Goal: Obtain resource: Obtain resource

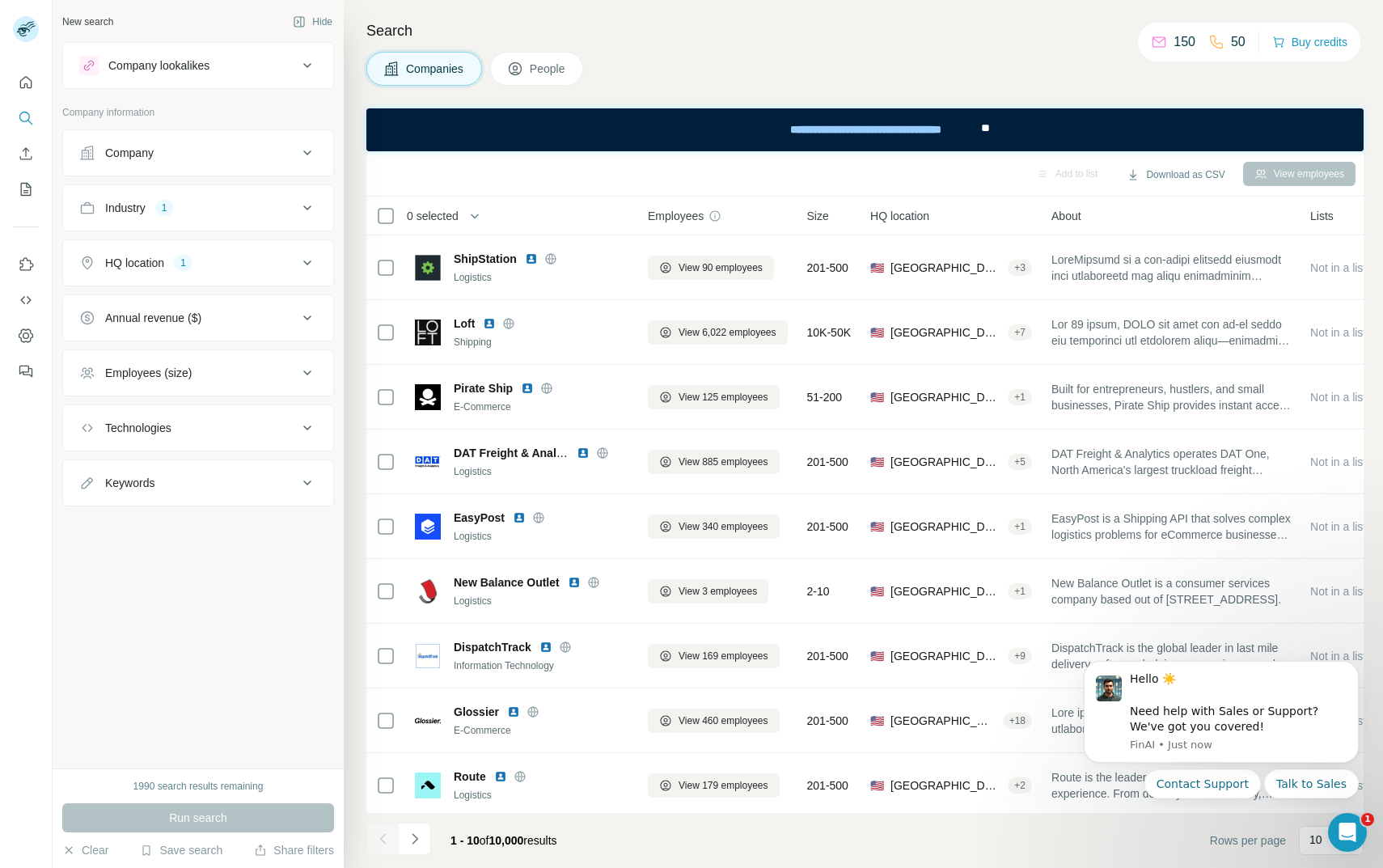
click at [242, 208] on div "Industry 1" at bounding box center [188, 208] width 219 height 17
click at [224, 244] on input at bounding box center [189, 249] width 200 height 17
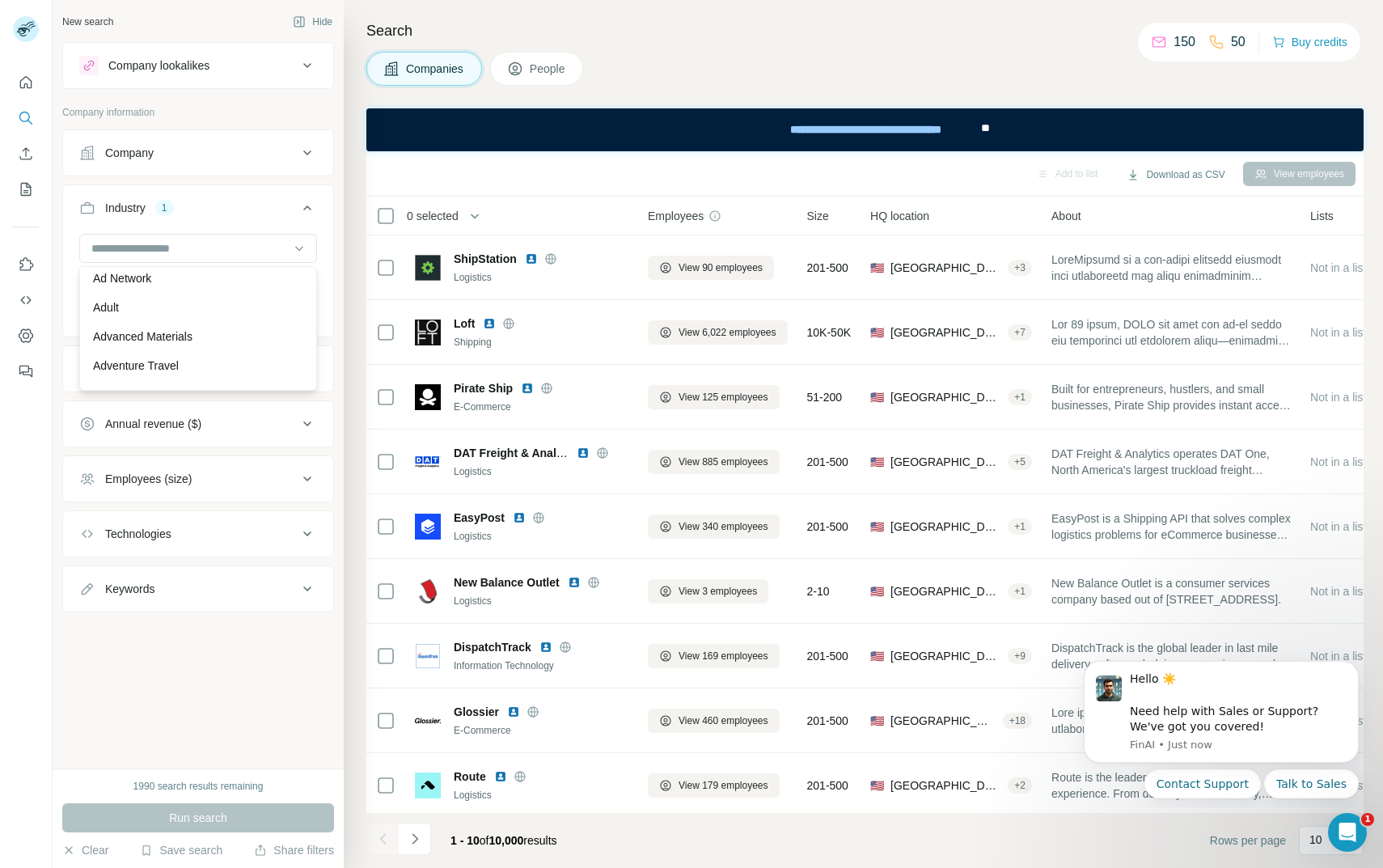
scroll to position [171, 0]
click at [182, 245] on input at bounding box center [189, 249] width 200 height 17
click at [101, 253] on input at bounding box center [189, 249] width 200 height 17
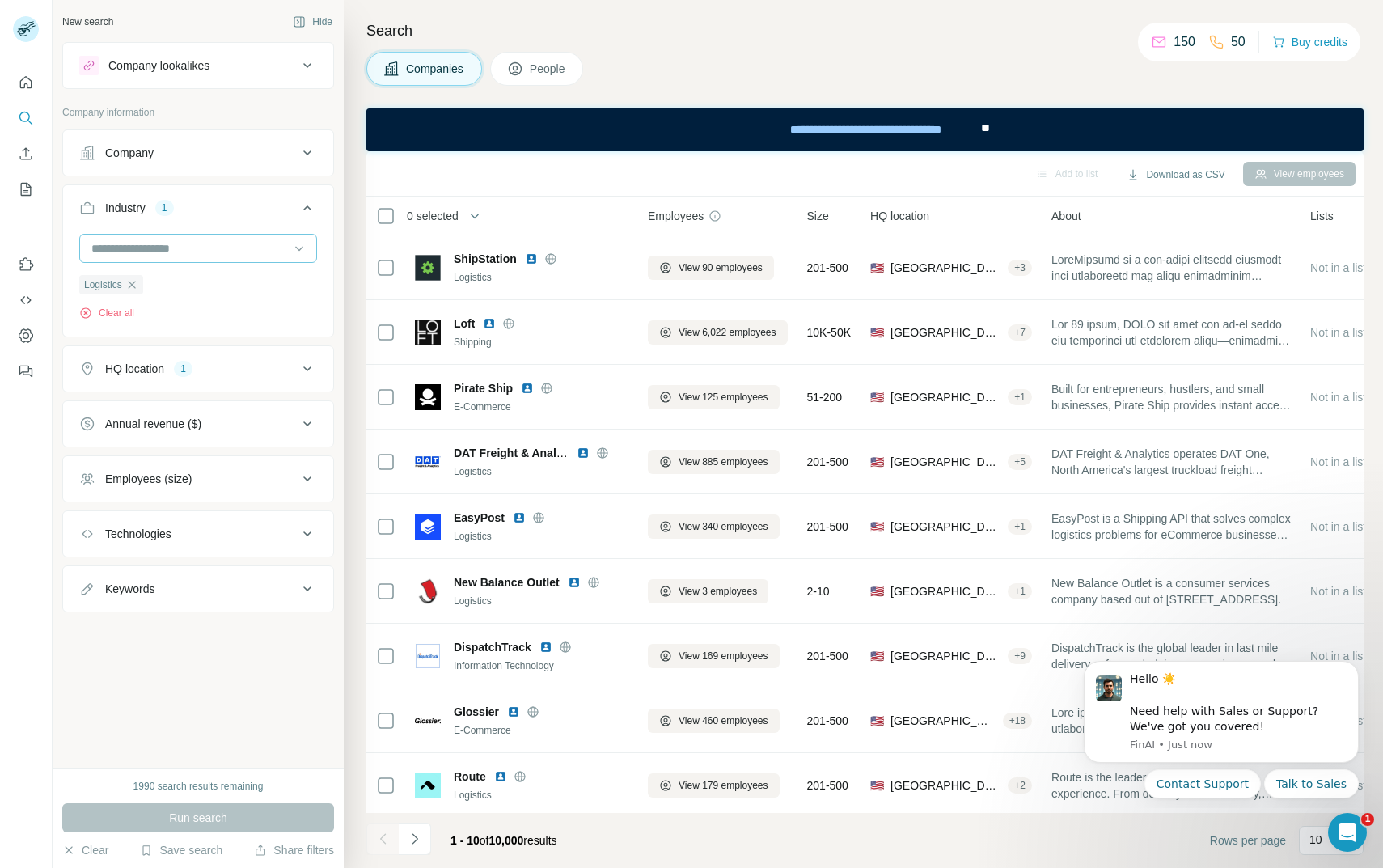
click at [101, 253] on input at bounding box center [189, 249] width 200 height 17
click at [97, 245] on input at bounding box center [189, 249] width 200 height 17
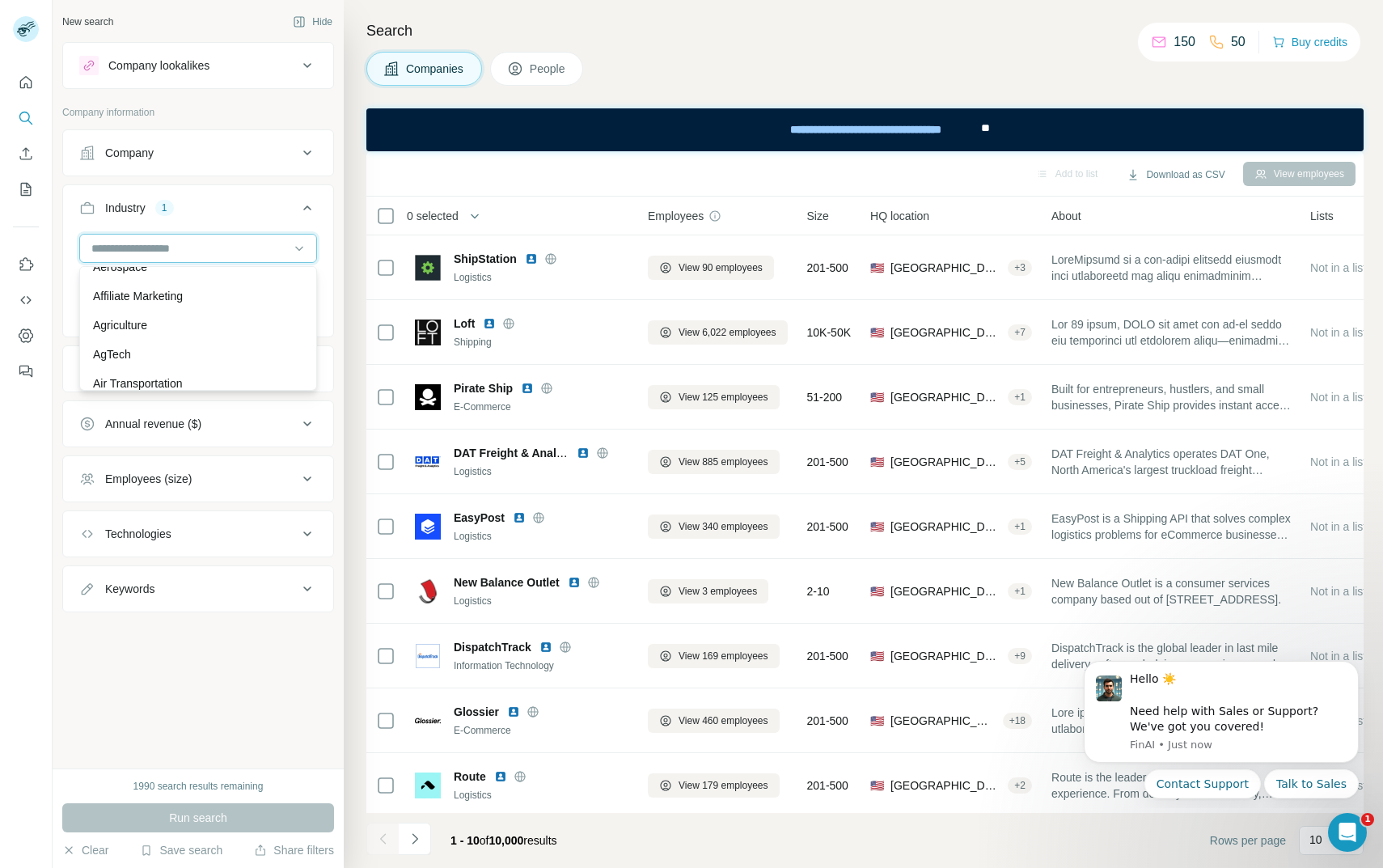
click at [97, 245] on input at bounding box center [189, 249] width 200 height 17
drag, startPoint x: 97, startPoint y: 245, endPoint x: 133, endPoint y: 258, distance: 38.3
click at [133, 258] on div at bounding box center [189, 249] width 200 height 27
click at [138, 221] on button "Industry 1" at bounding box center [198, 211] width 270 height 46
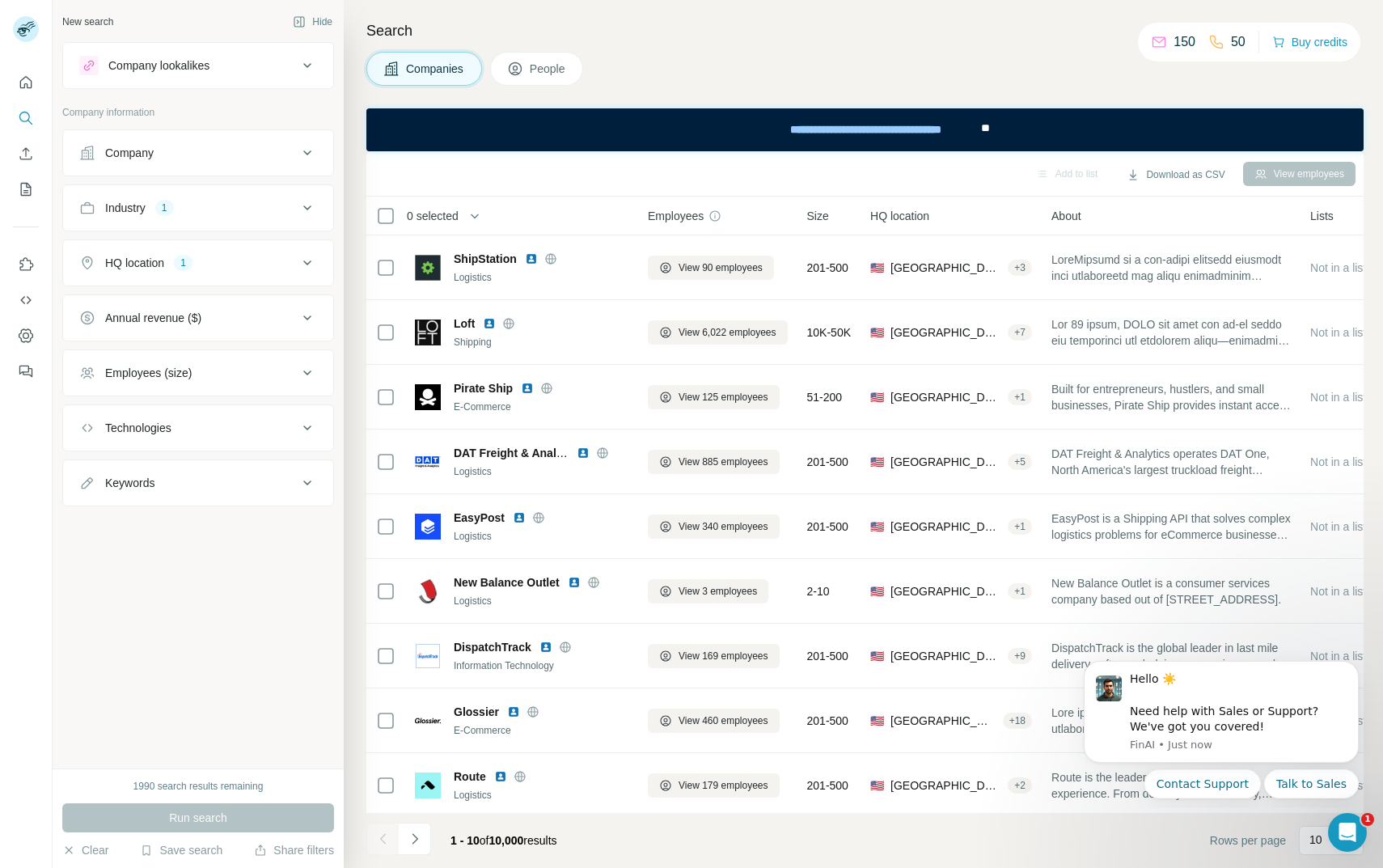
click at [162, 265] on div "HQ location" at bounding box center [134, 262] width 59 height 17
click at [161, 217] on button "Industry 1" at bounding box center [198, 208] width 270 height 39
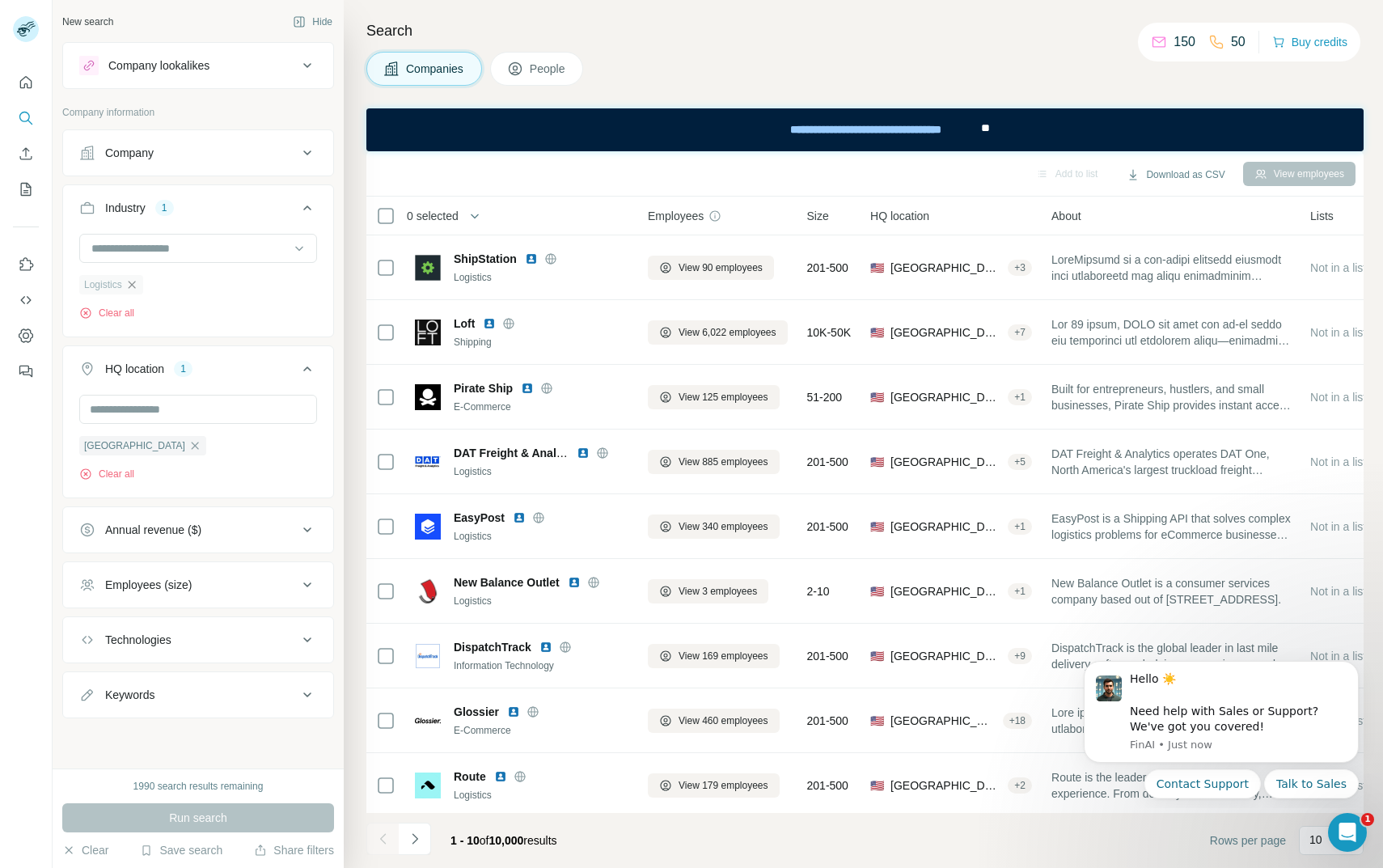
click at [134, 280] on icon "button" at bounding box center [131, 284] width 13 height 13
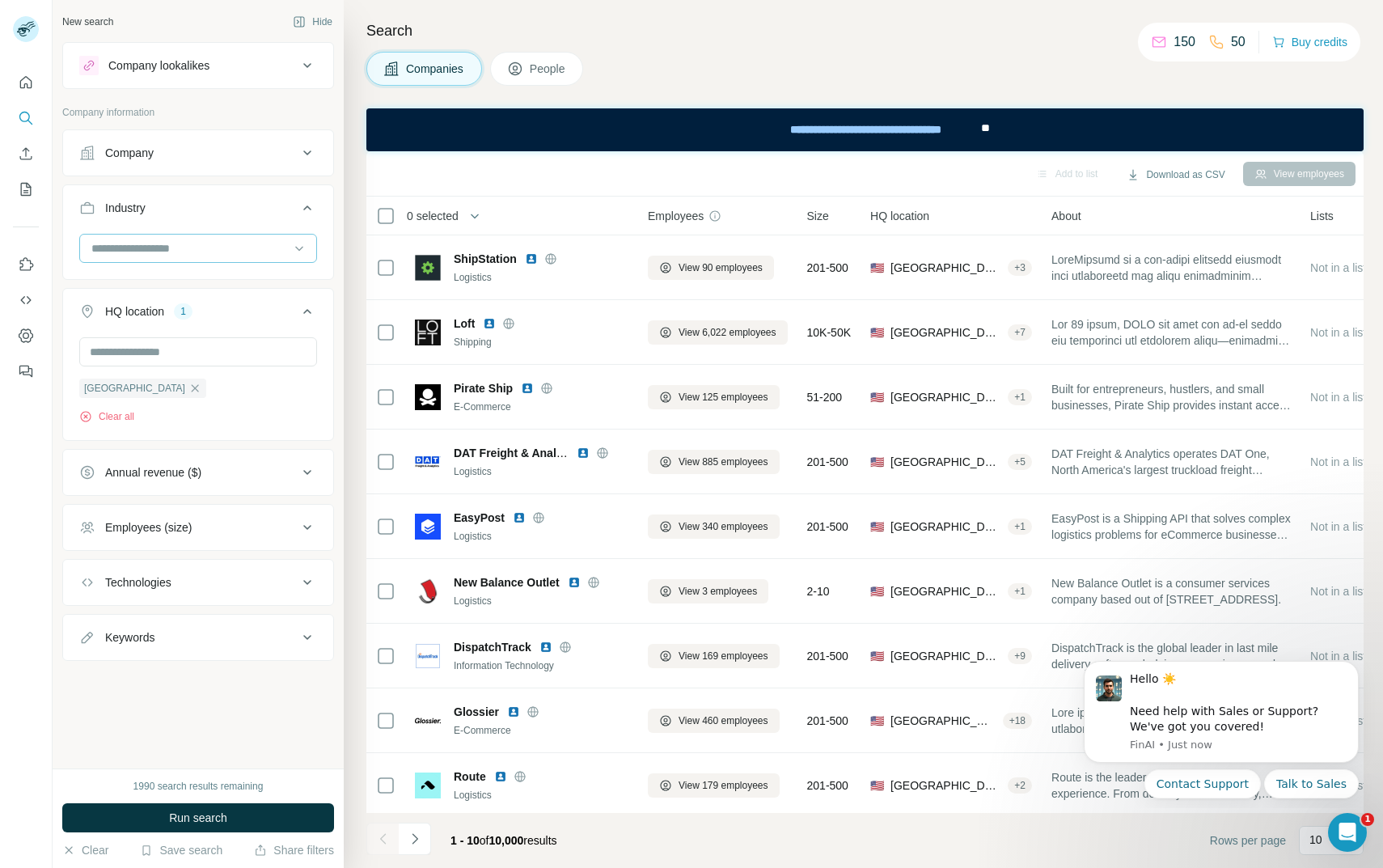
click at [111, 249] on input at bounding box center [189, 249] width 200 height 17
click at [103, 254] on input at bounding box center [189, 249] width 200 height 17
click at [103, 252] on input at bounding box center [189, 249] width 200 height 17
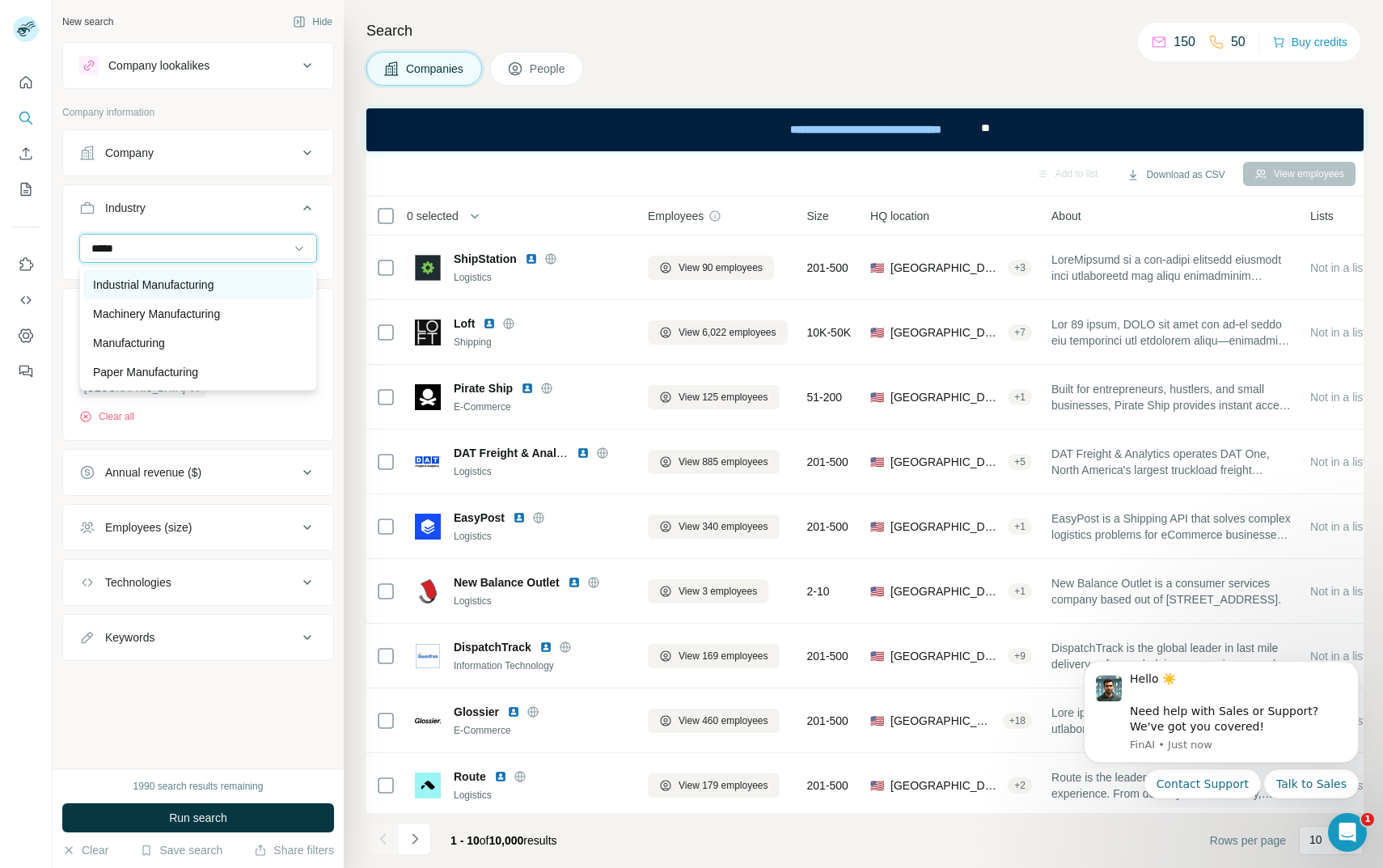
type input "*****"
click at [113, 285] on p "Industrial Manufacturing" at bounding box center [153, 284] width 120 height 17
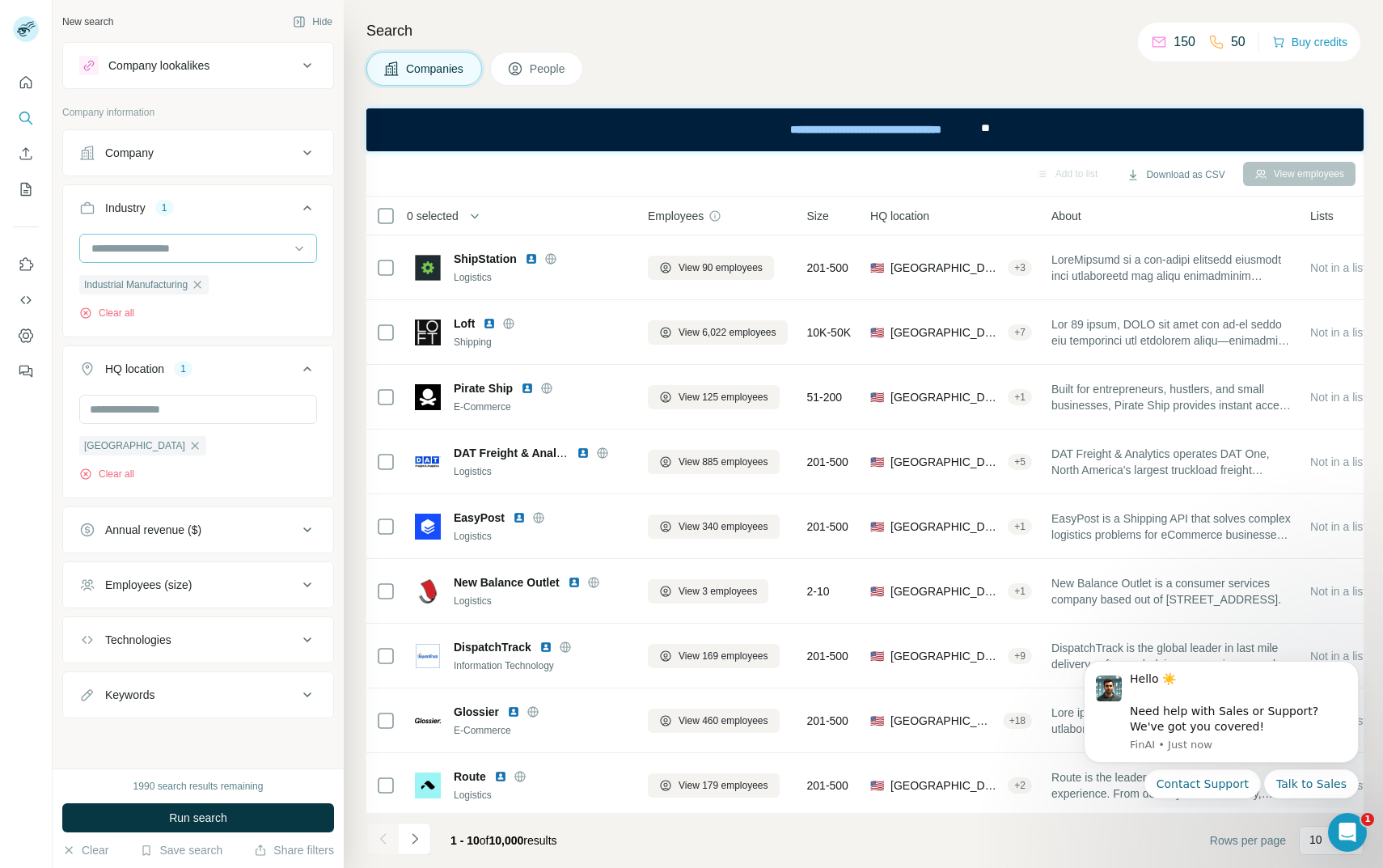
click at [162, 249] on input at bounding box center [189, 249] width 200 height 17
click at [143, 255] on input at bounding box center [189, 249] width 200 height 17
type input "*****"
click at [148, 317] on p "Machinery Manufacturing" at bounding box center [156, 314] width 127 height 17
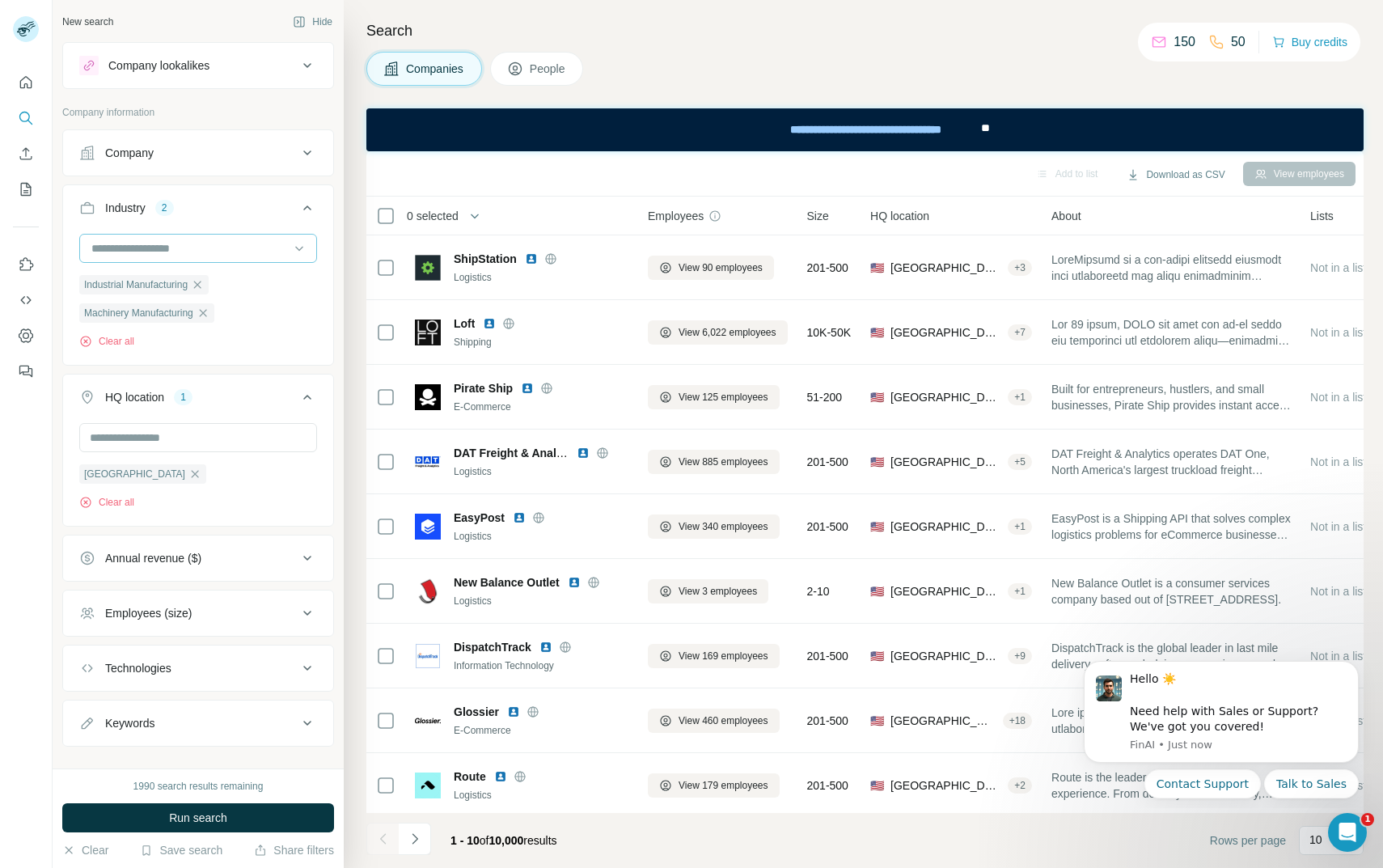
click at [145, 250] on input at bounding box center [189, 249] width 200 height 17
click at [141, 250] on input at bounding box center [189, 249] width 200 height 17
type input "*"
type input "*****"
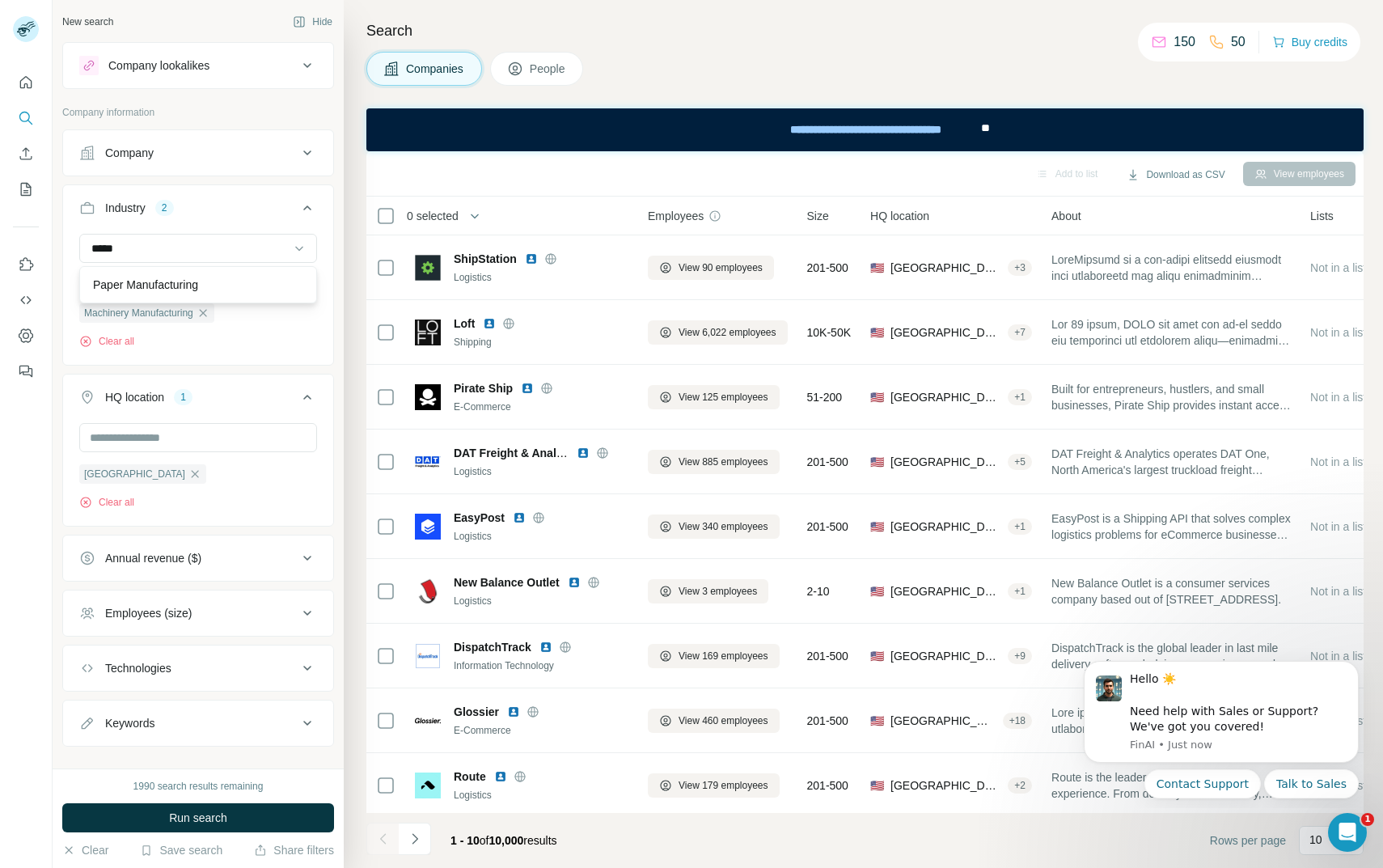
click at [113, 286] on p "Paper Manufacturing" at bounding box center [146, 284] width 105 height 17
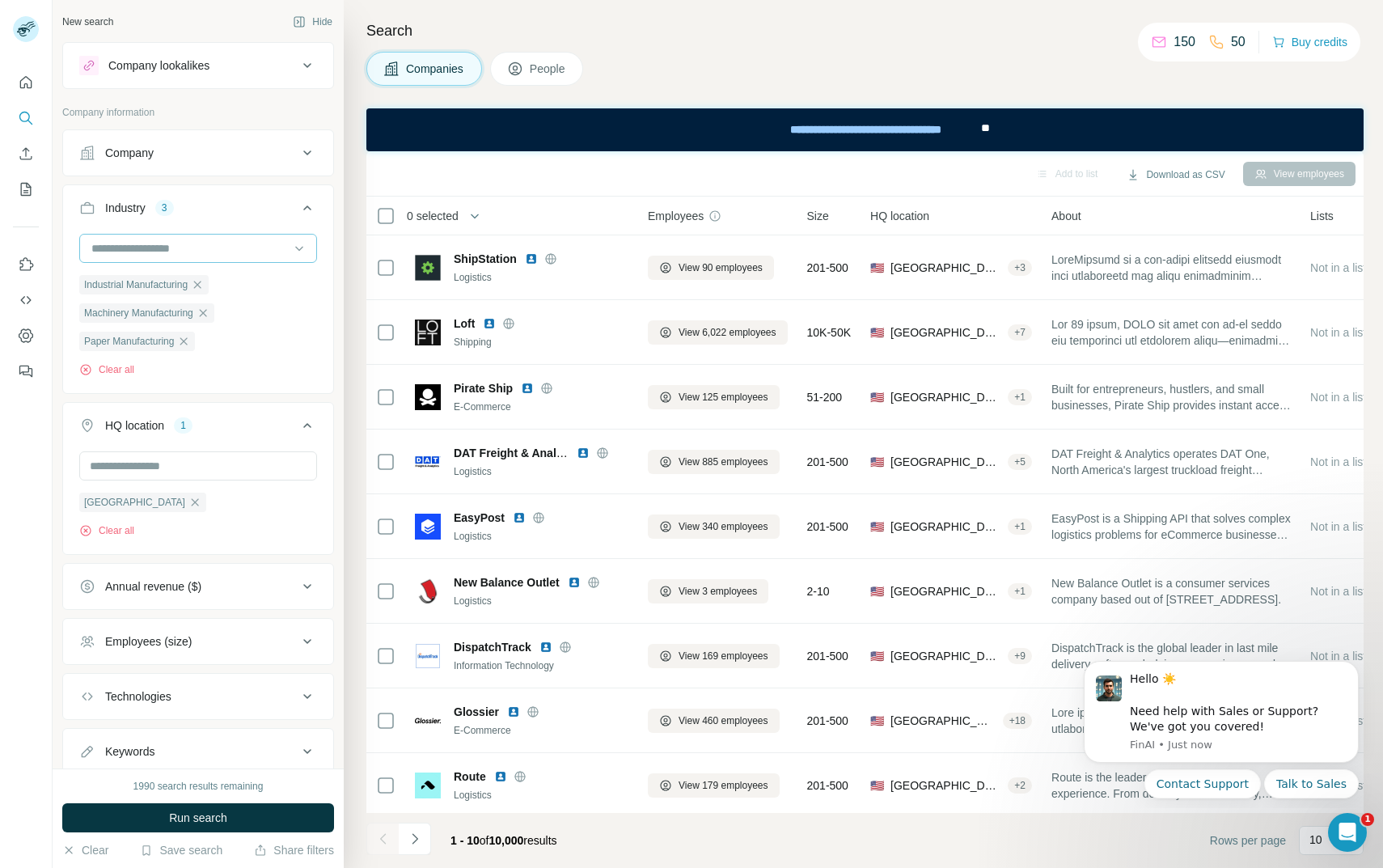
click at [120, 250] on input at bounding box center [189, 249] width 200 height 17
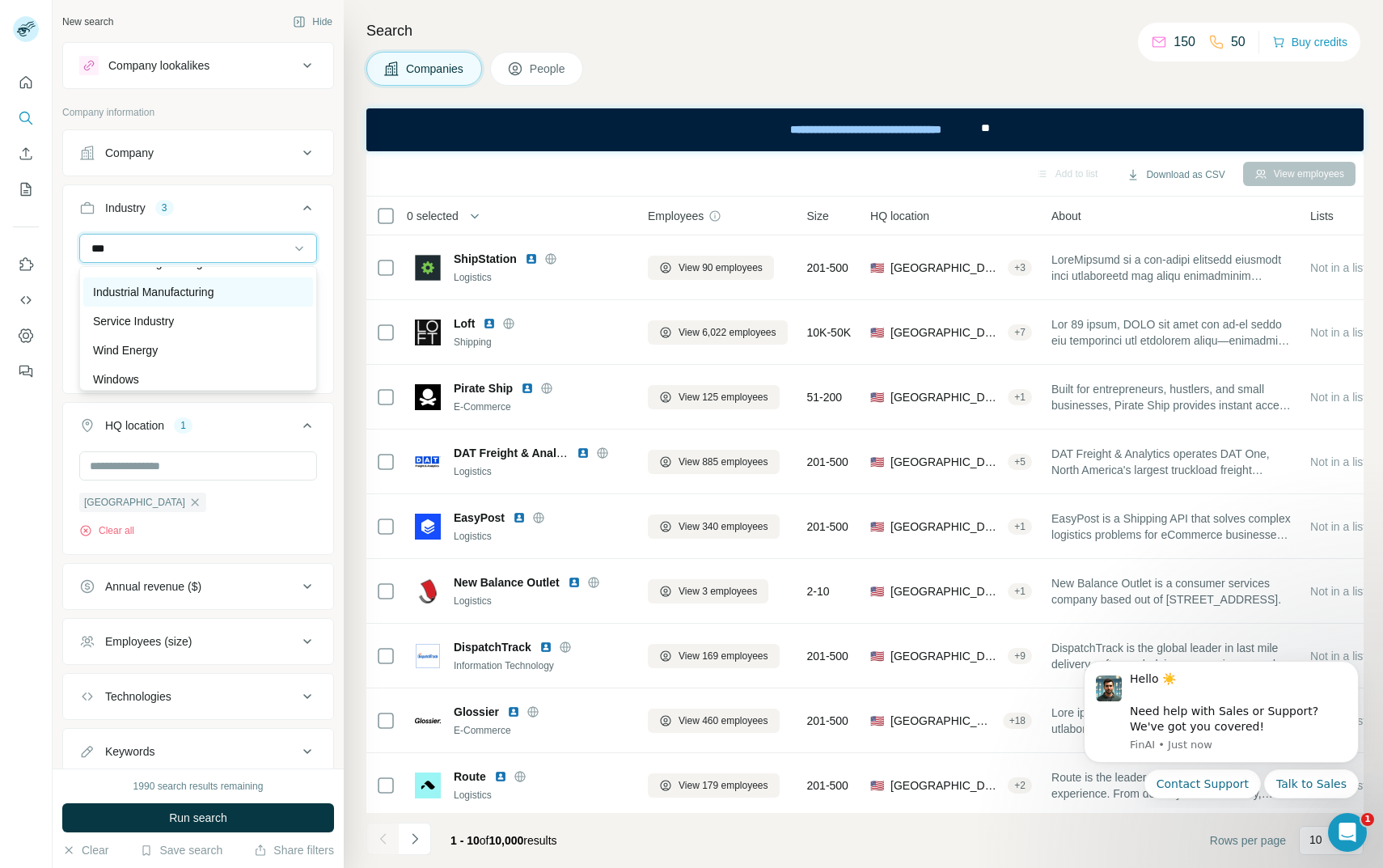
scroll to position [141, 0]
type input "*"
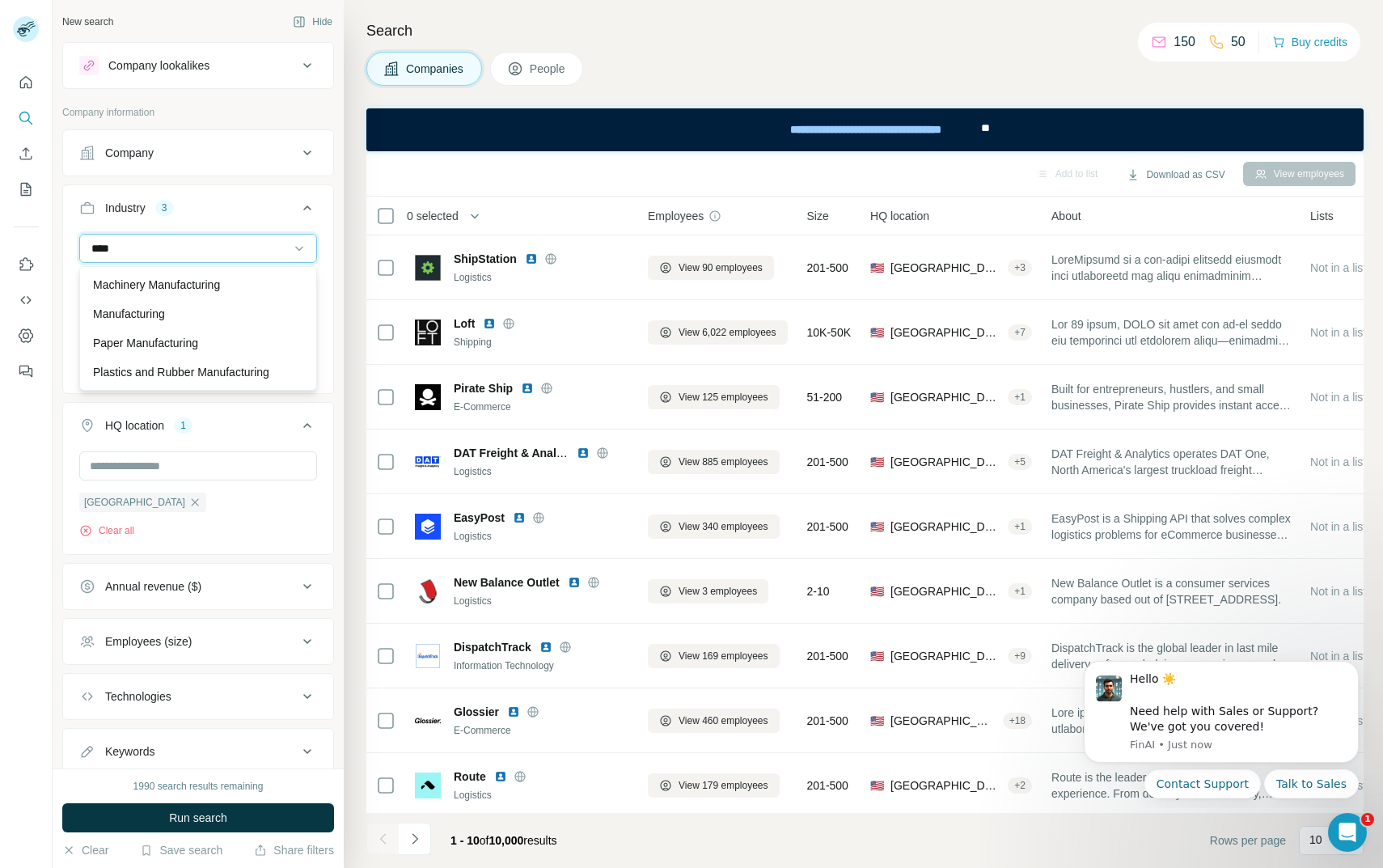
scroll to position [29, 0]
type input "*****"
click at [153, 317] on p "Manufacturing" at bounding box center [129, 314] width 72 height 17
click at [182, 242] on input at bounding box center [189, 249] width 200 height 17
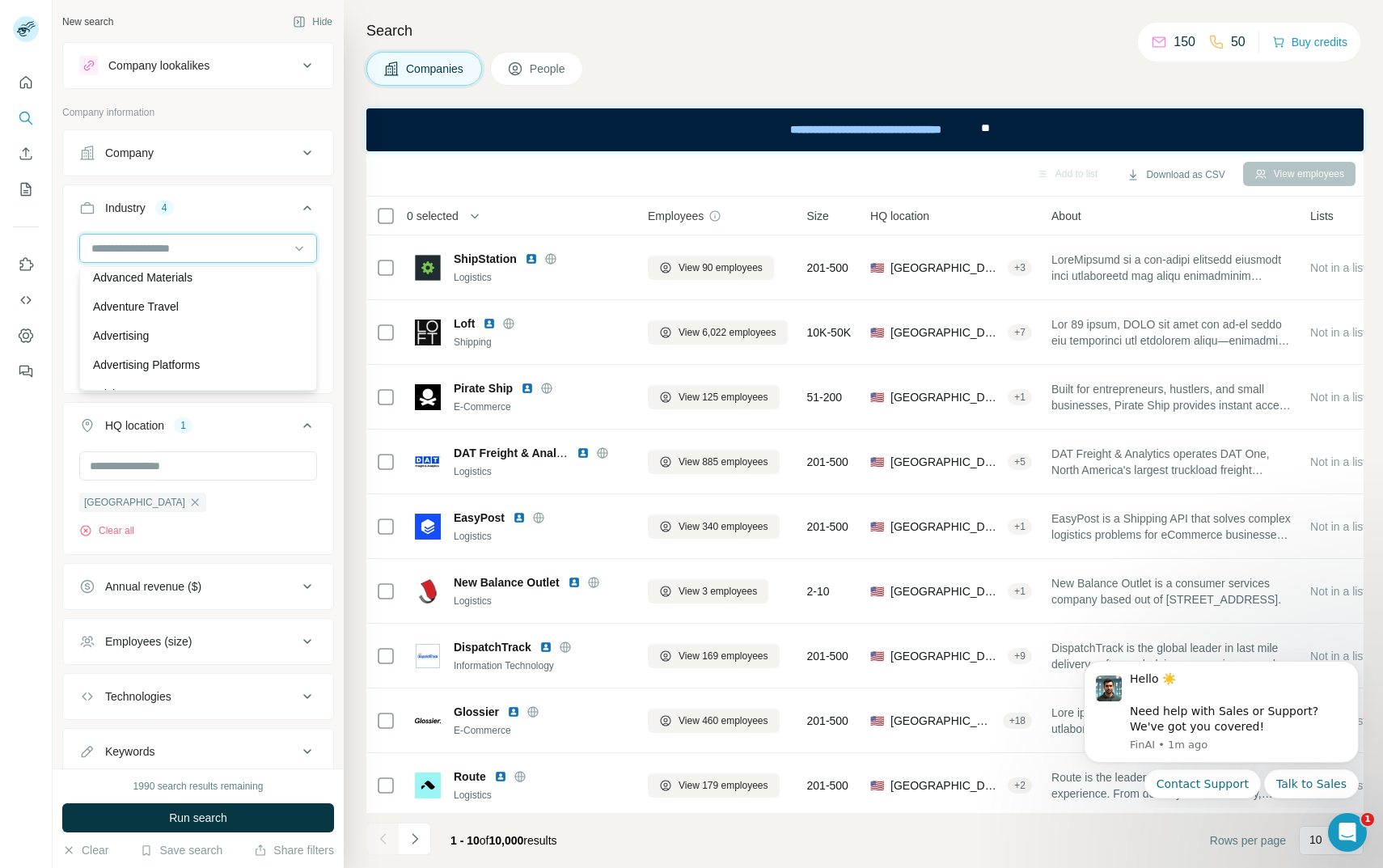
click at [135, 245] on input at bounding box center [189, 249] width 200 height 17
type input "*******"
click at [168, 377] on p "Plastics and Rubber Manufacturing" at bounding box center [182, 372] width 177 height 17
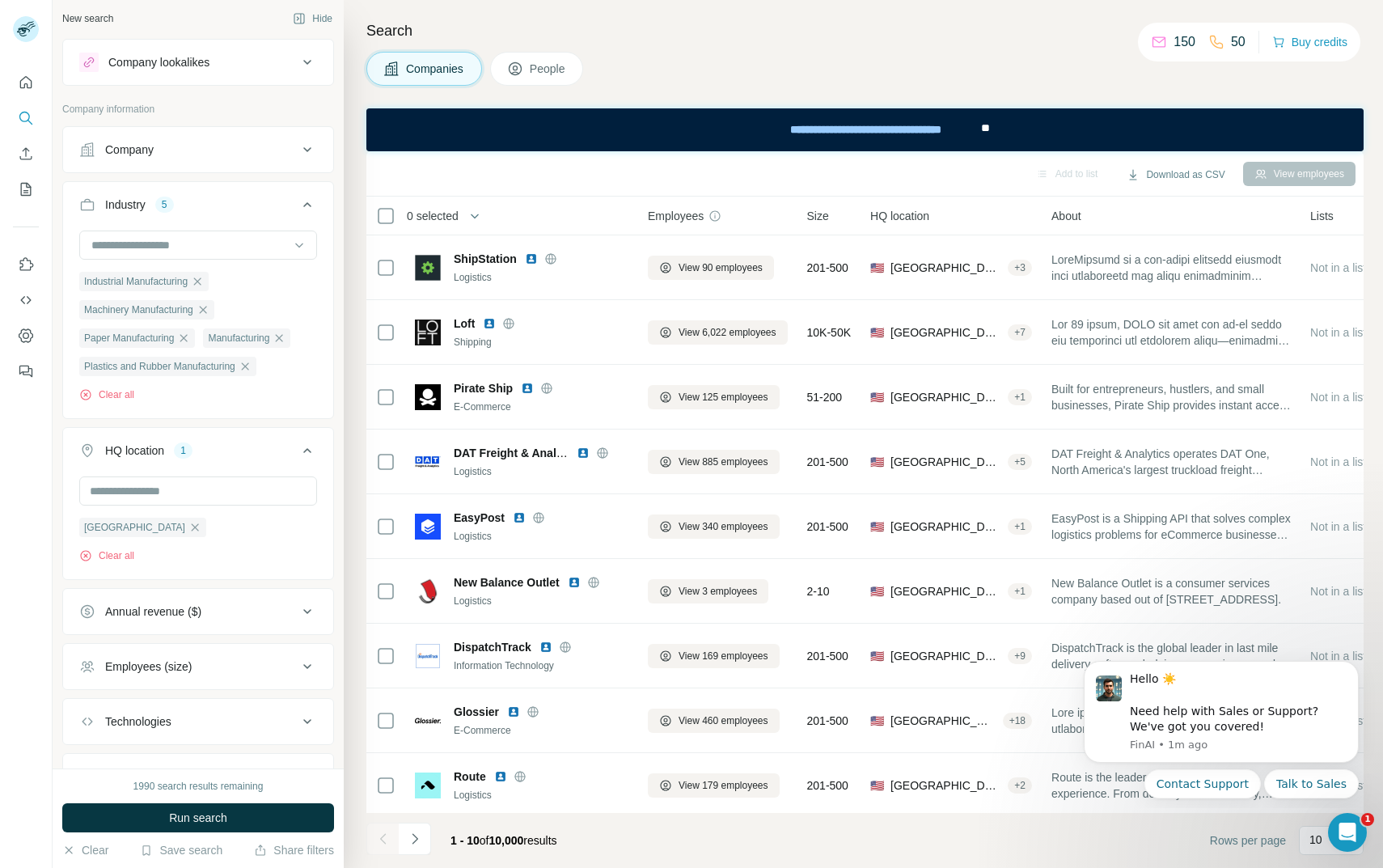
scroll to position [80, 0]
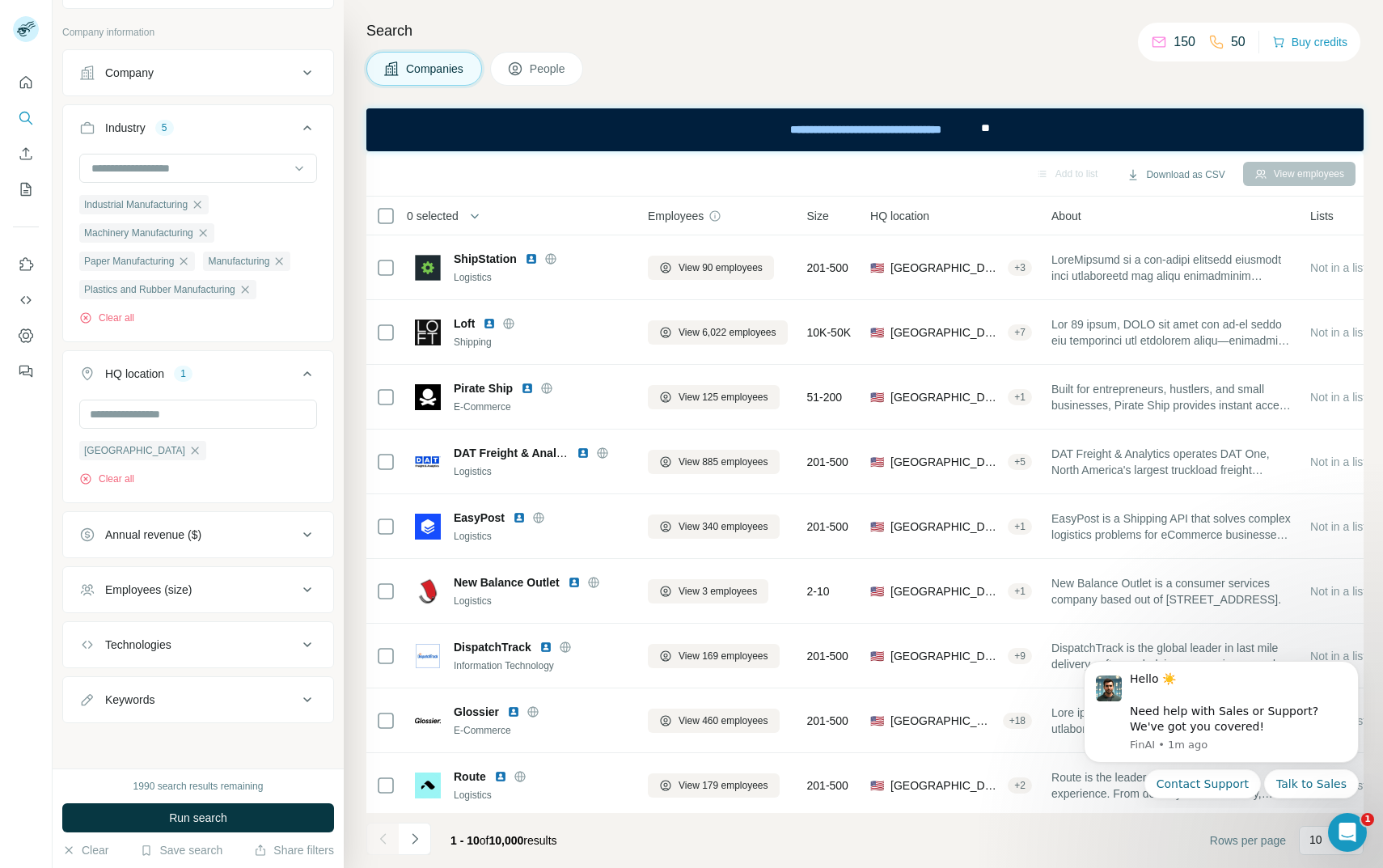
click at [213, 545] on button "Annual revenue ($)" at bounding box center [198, 534] width 270 height 39
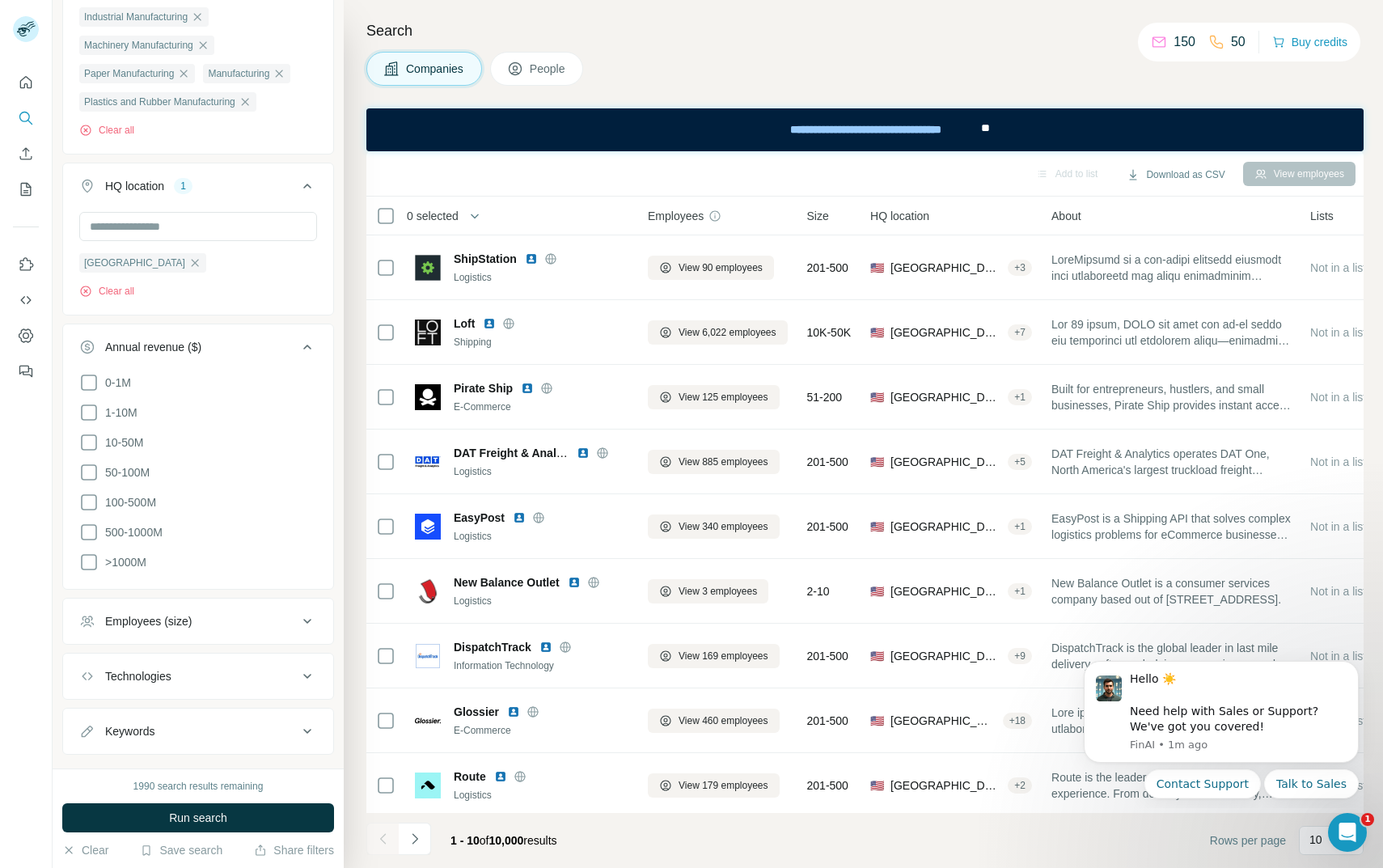
scroll to position [296, 0]
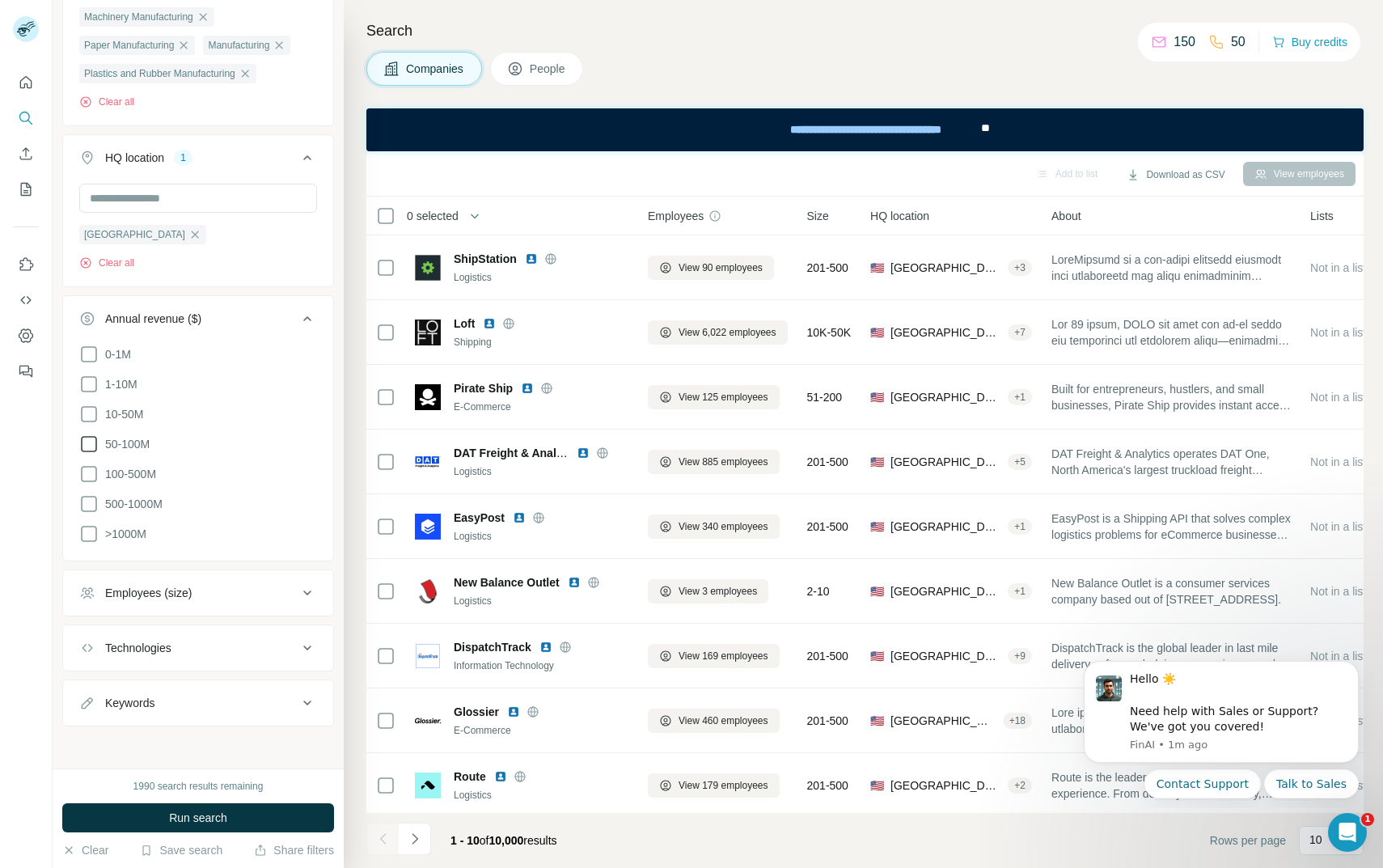
click at [142, 447] on span "50-100M" at bounding box center [124, 444] width 51 height 17
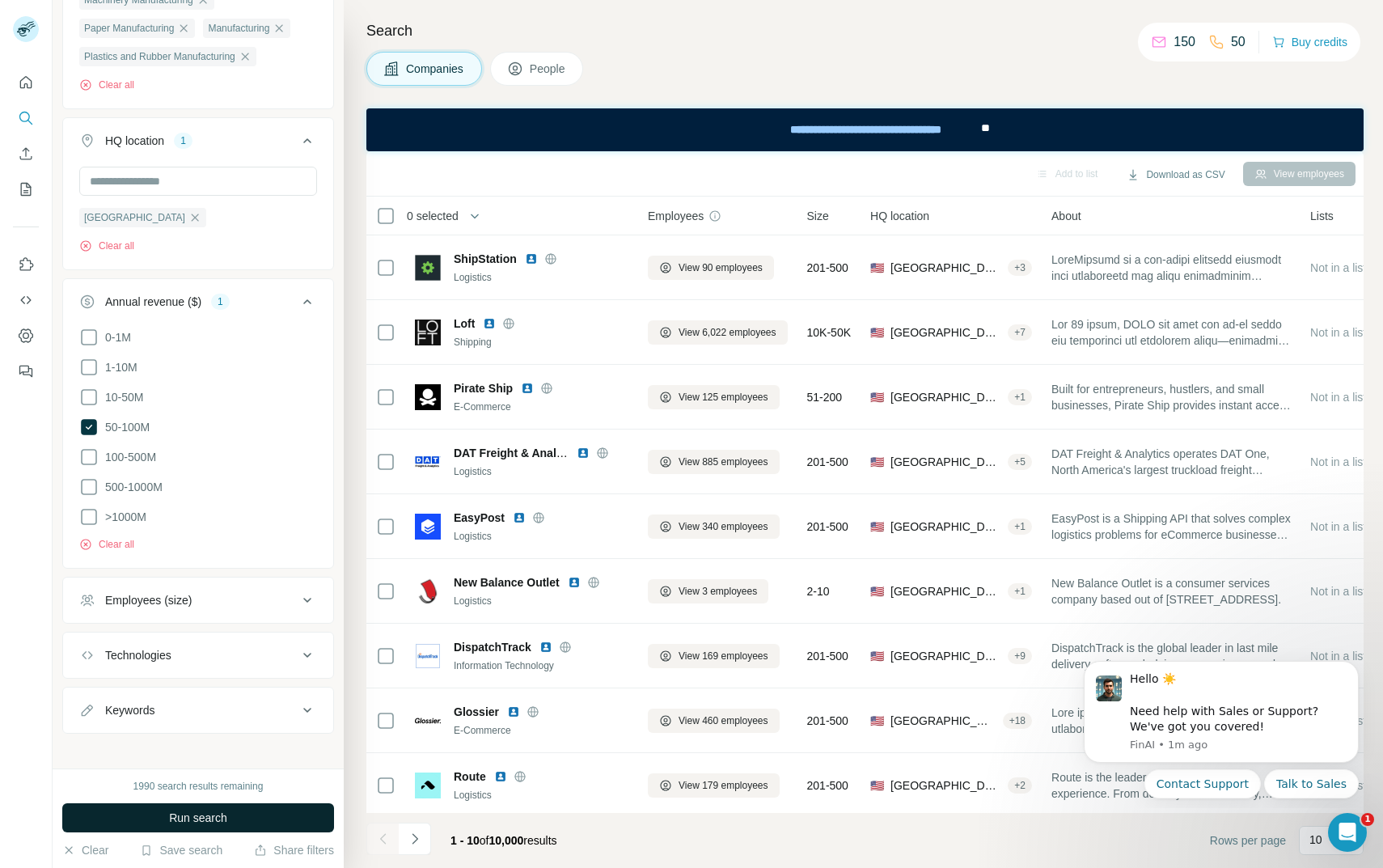
click at [151, 814] on button "Run search" at bounding box center [198, 818] width 272 height 29
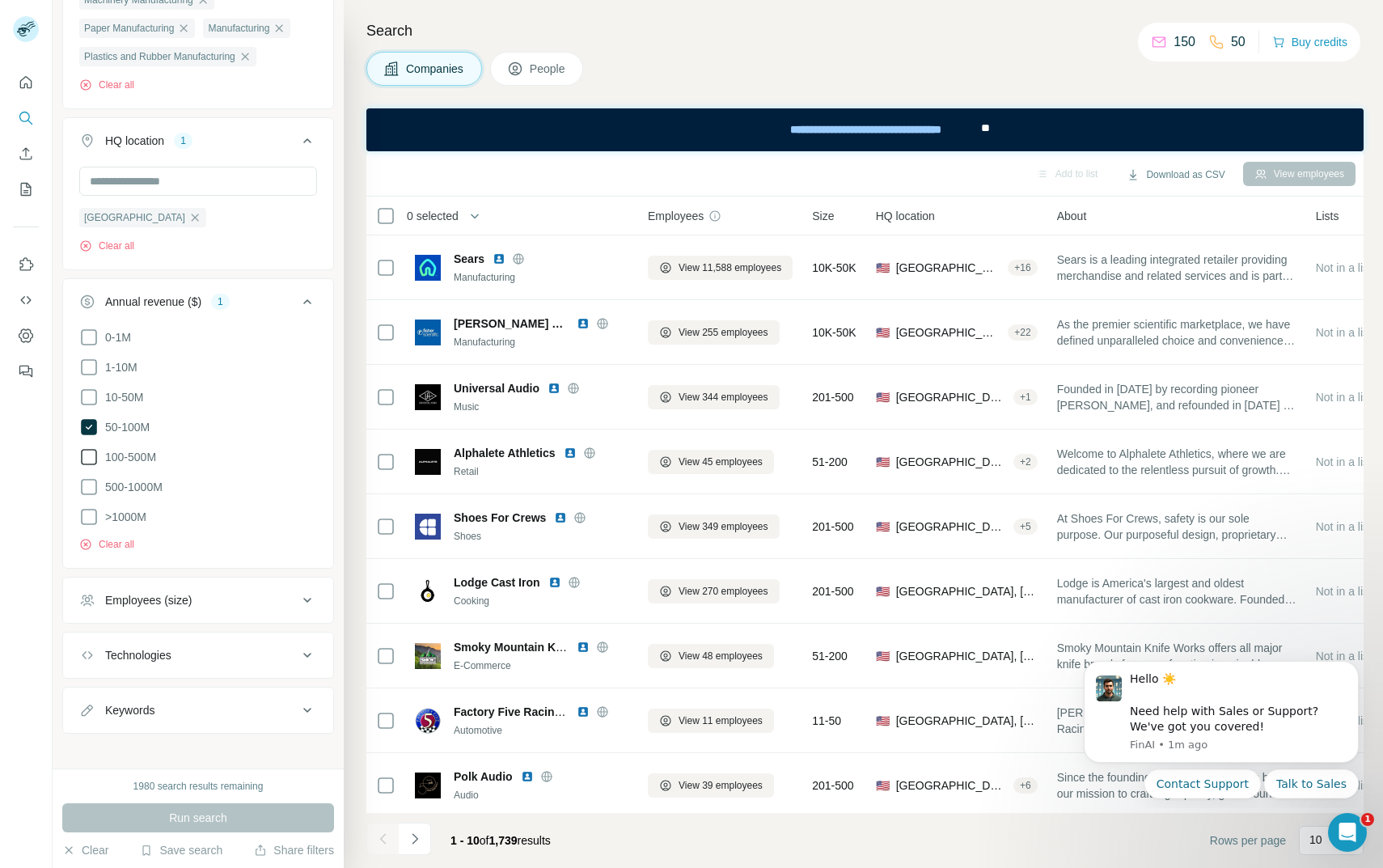
click at [104, 451] on span "100-500M" at bounding box center [127, 456] width 57 height 17
click at [92, 498] on ul "0-1M 1-10M 10-50M 50-100M 100-500M 500-1000M >1000M" at bounding box center [198, 427] width 238 height 200
click at [92, 519] on icon at bounding box center [88, 517] width 17 height 17
click at [91, 482] on icon at bounding box center [89, 486] width 19 height 19
click at [107, 606] on button "Employees (size)" at bounding box center [198, 600] width 270 height 39
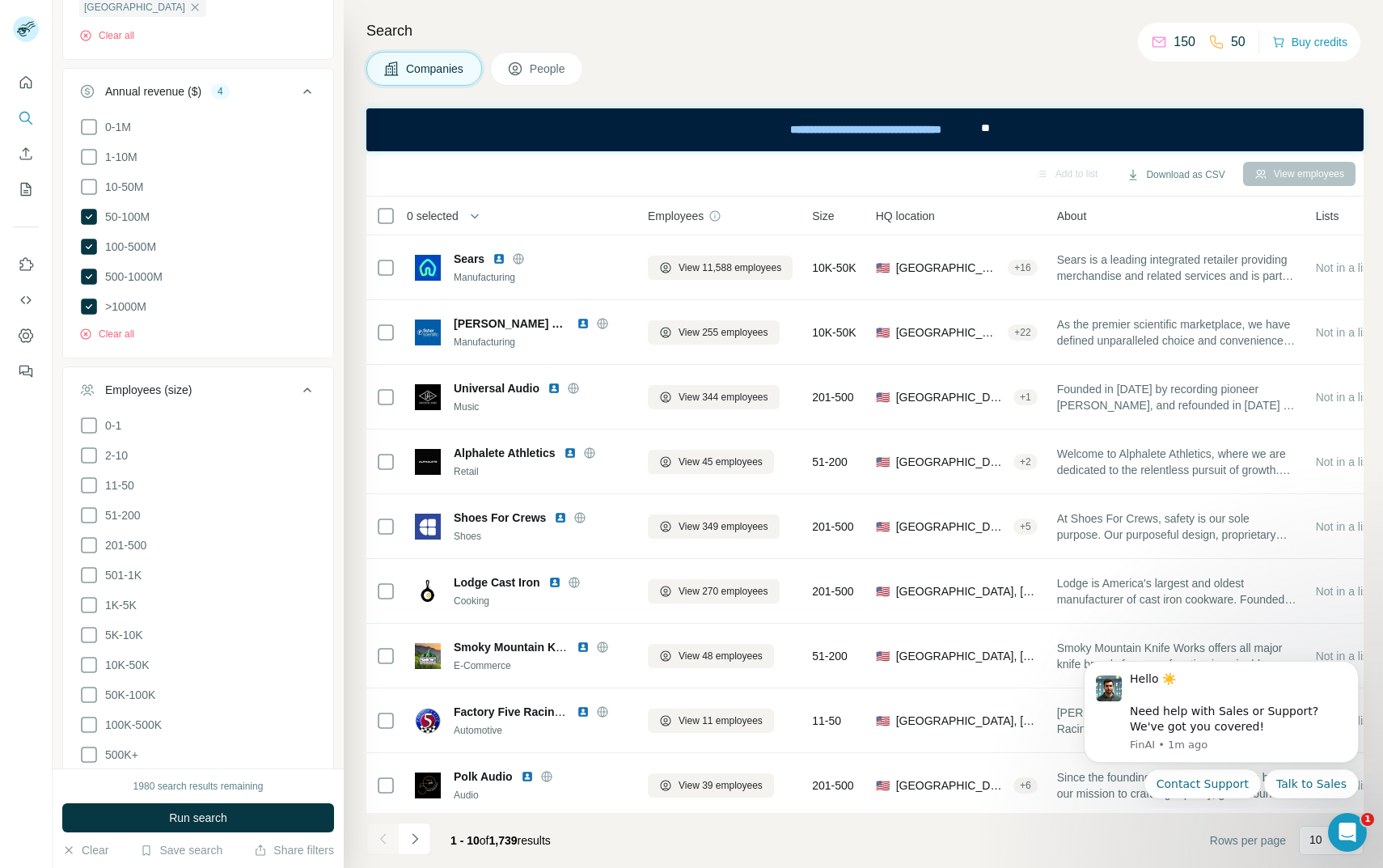
scroll to position [539, 0]
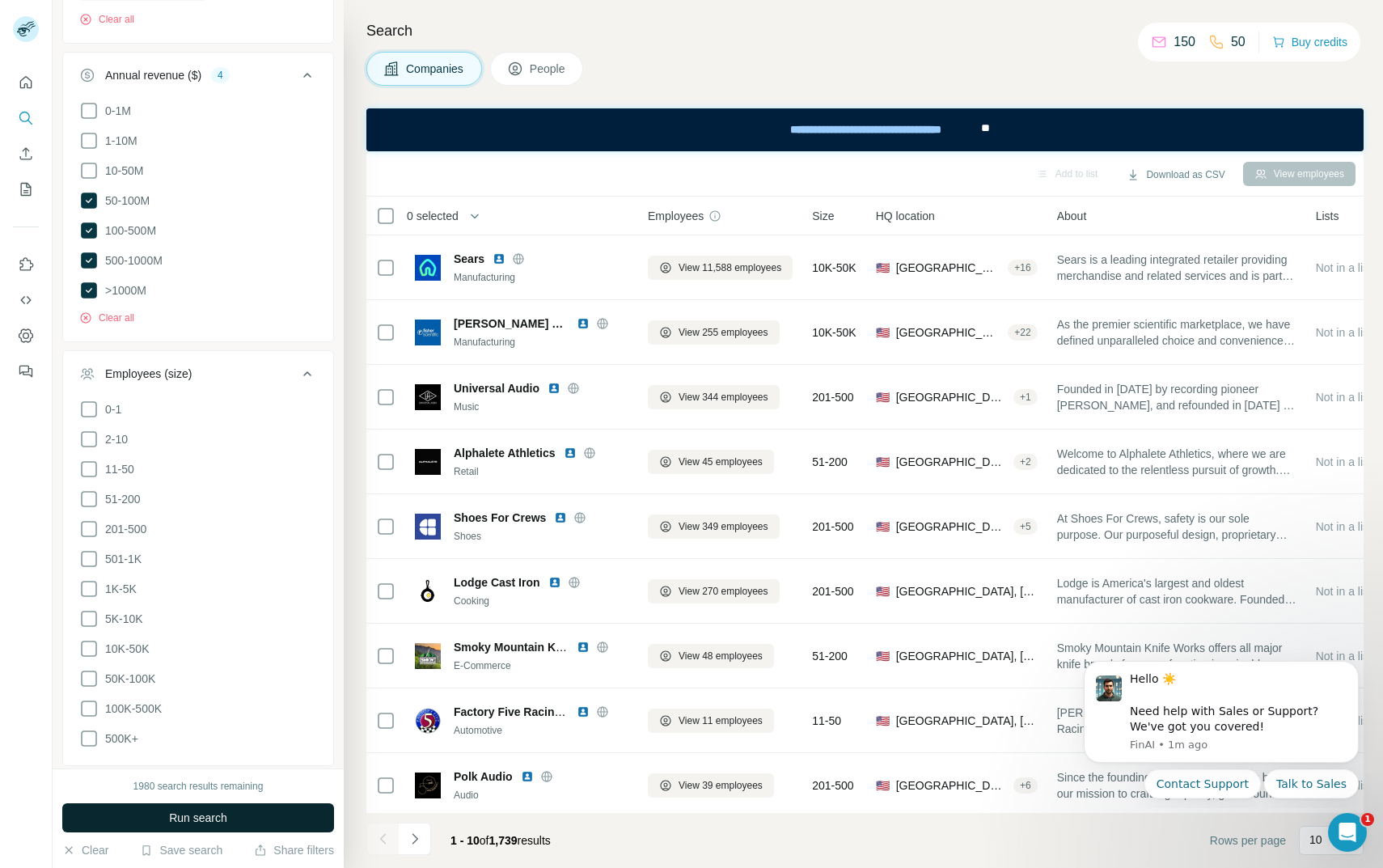
click at [124, 819] on button "Run search" at bounding box center [198, 818] width 272 height 29
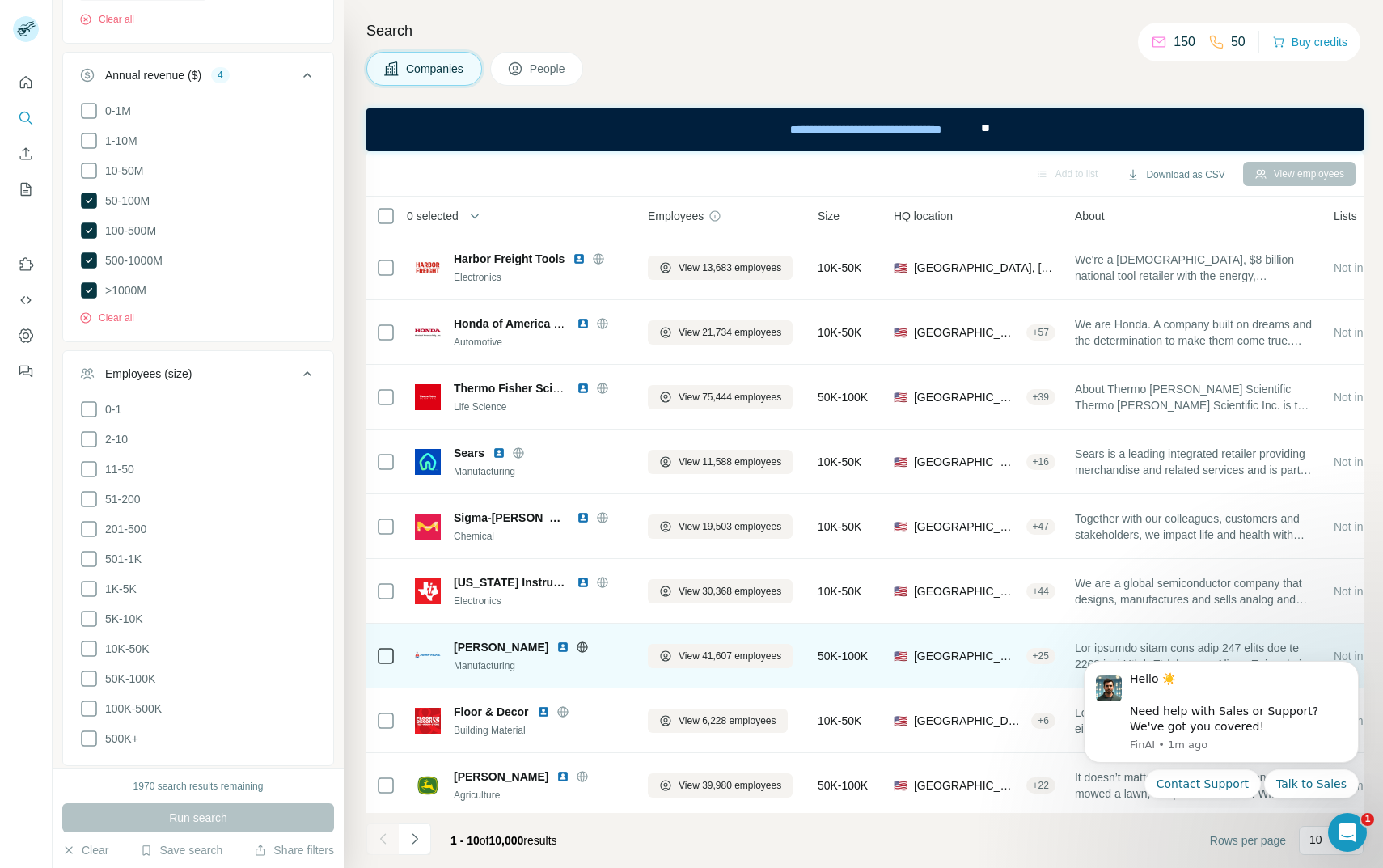
scroll to position [70, 0]
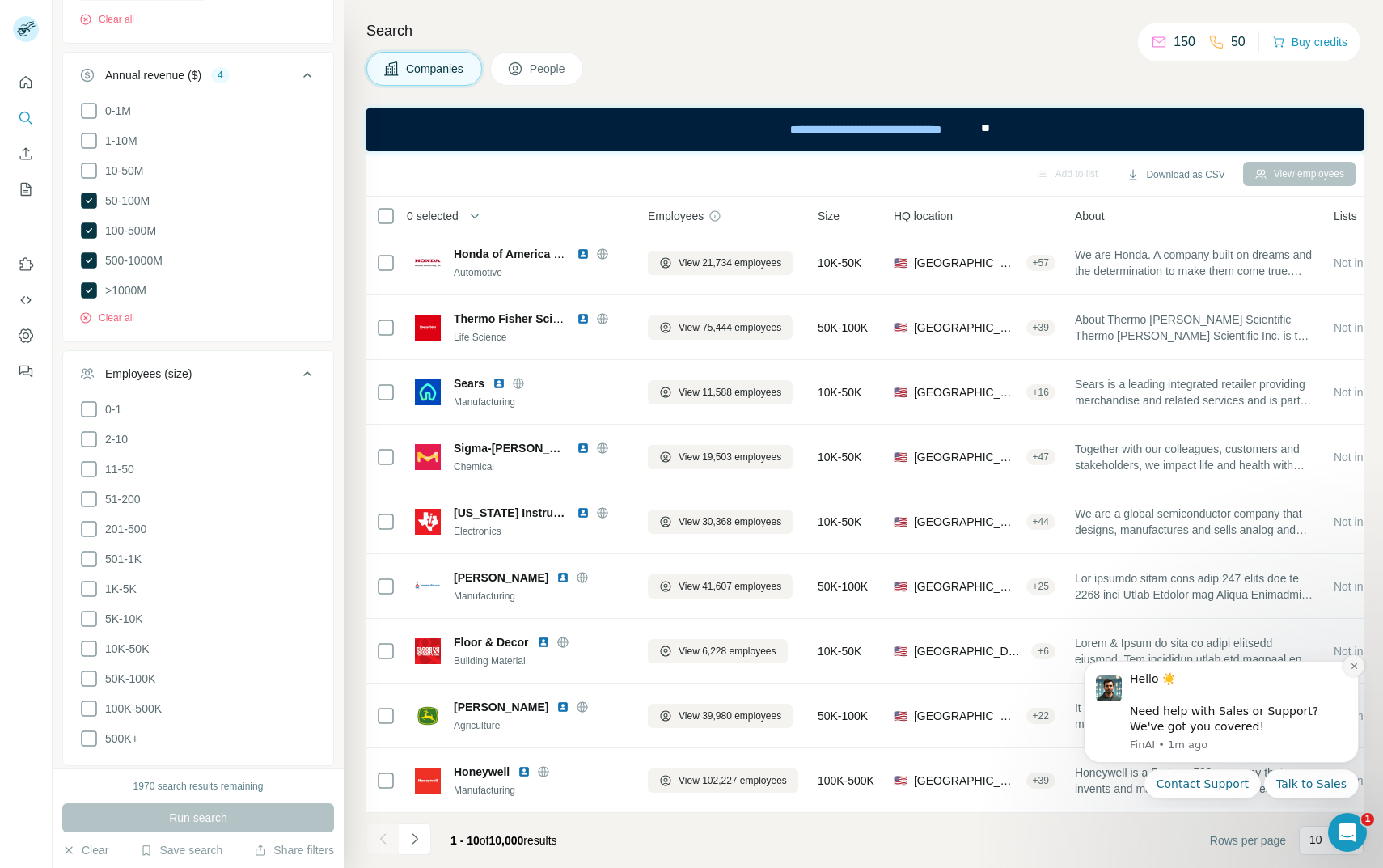
click at [1353, 662] on icon "Dismiss notification" at bounding box center [1354, 665] width 9 height 9
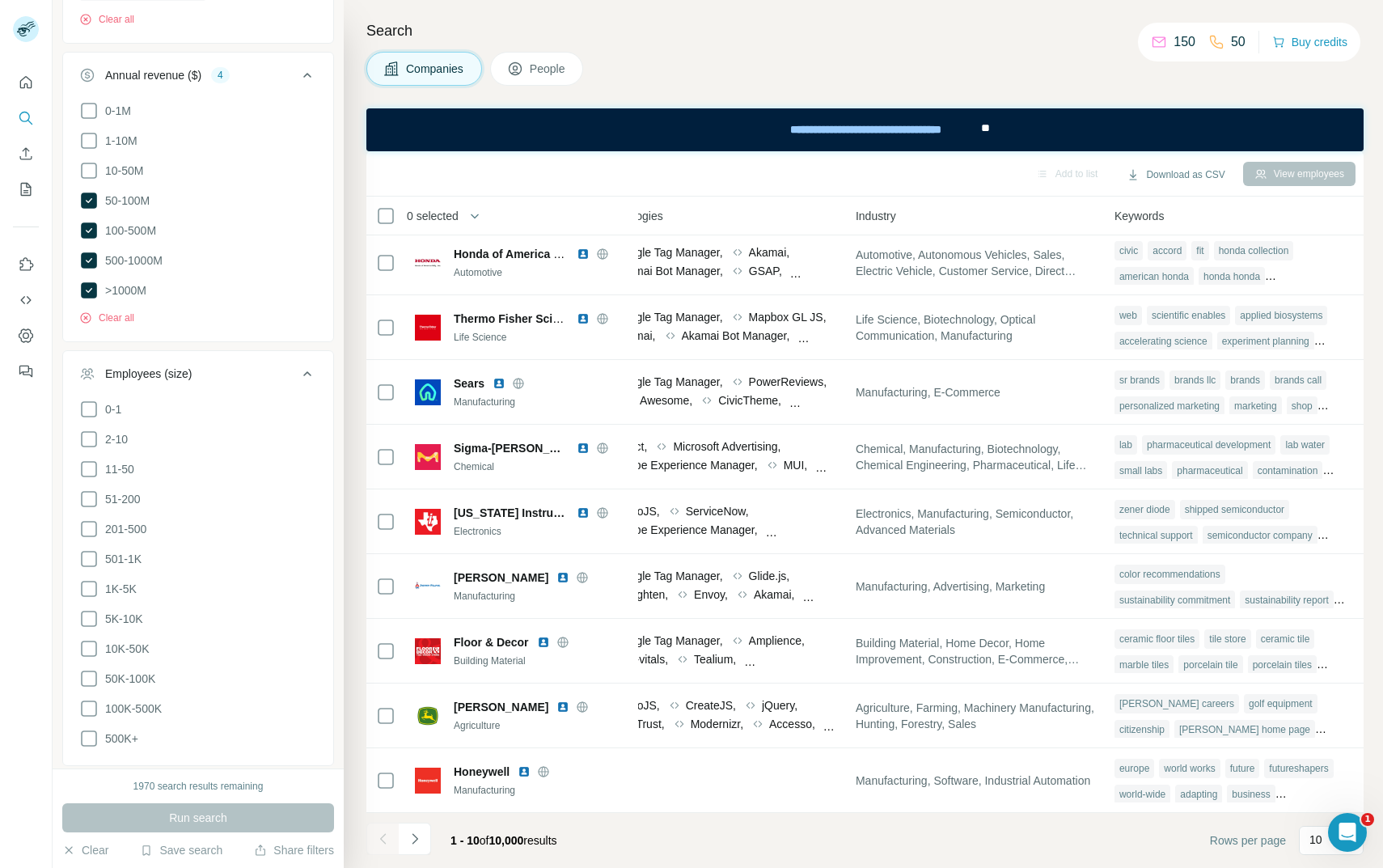
scroll to position [0, 0]
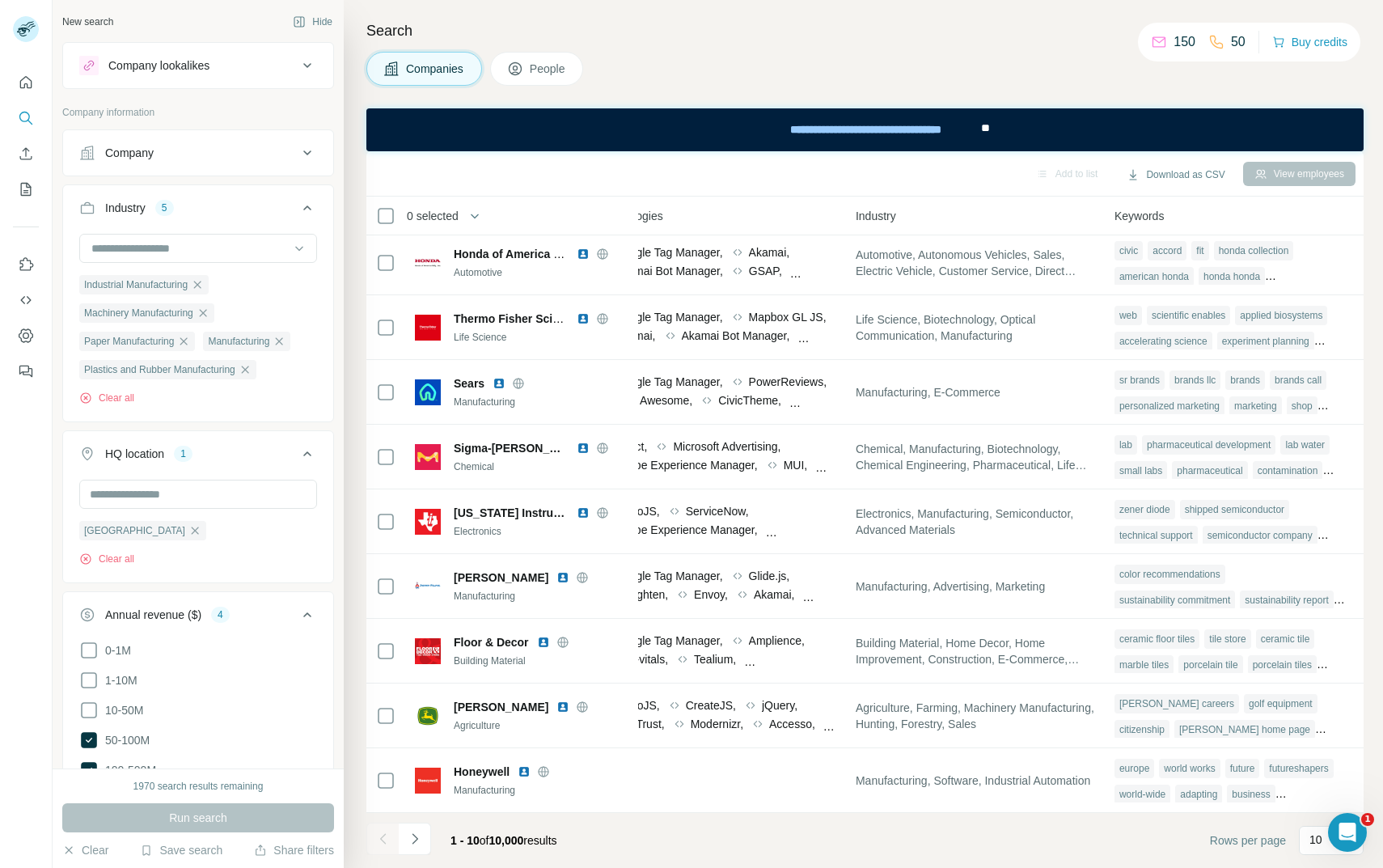
click at [240, 64] on div "Company lookalikes" at bounding box center [188, 65] width 219 height 19
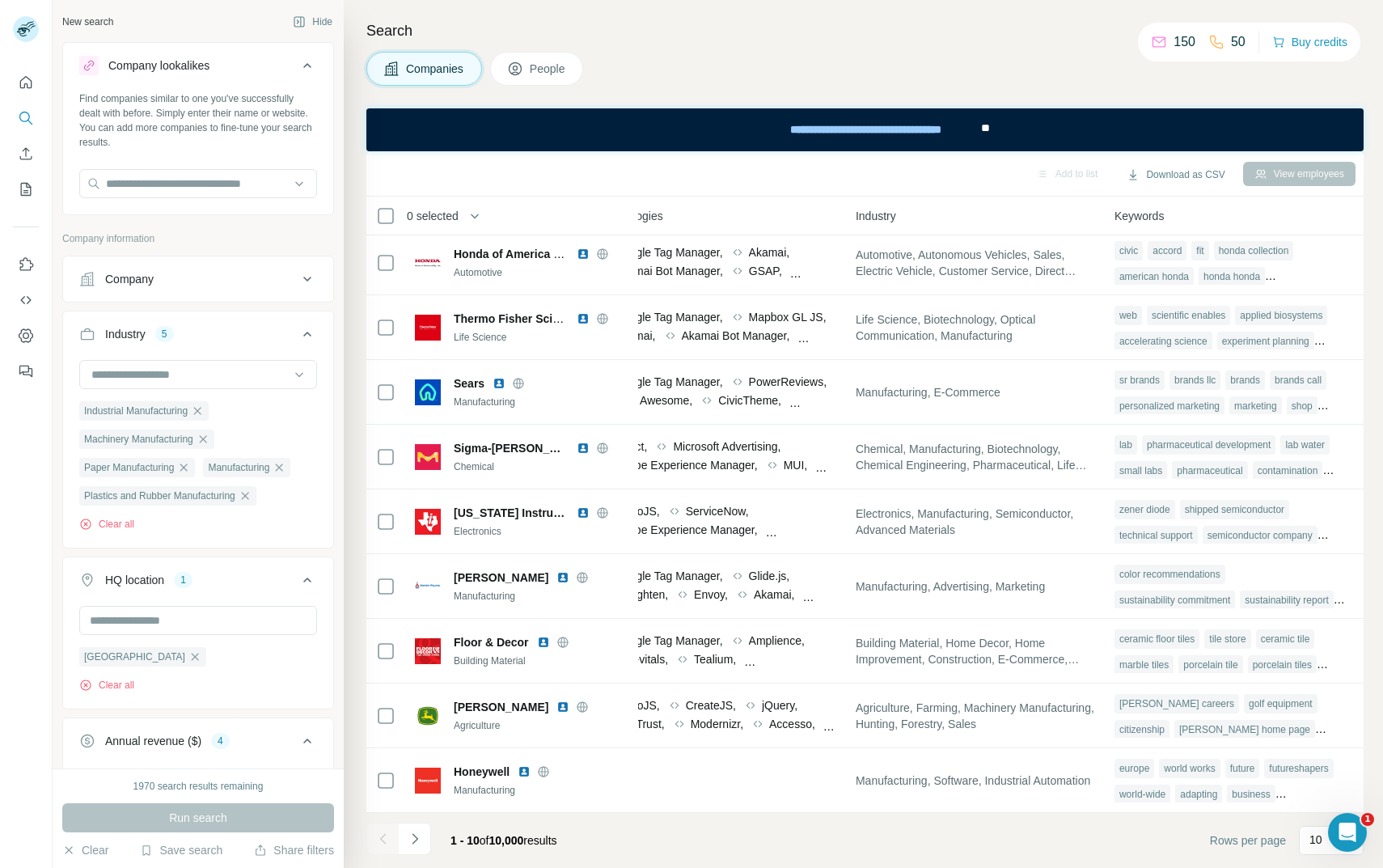
click at [240, 64] on div "Company lookalikes" at bounding box center [188, 65] width 219 height 19
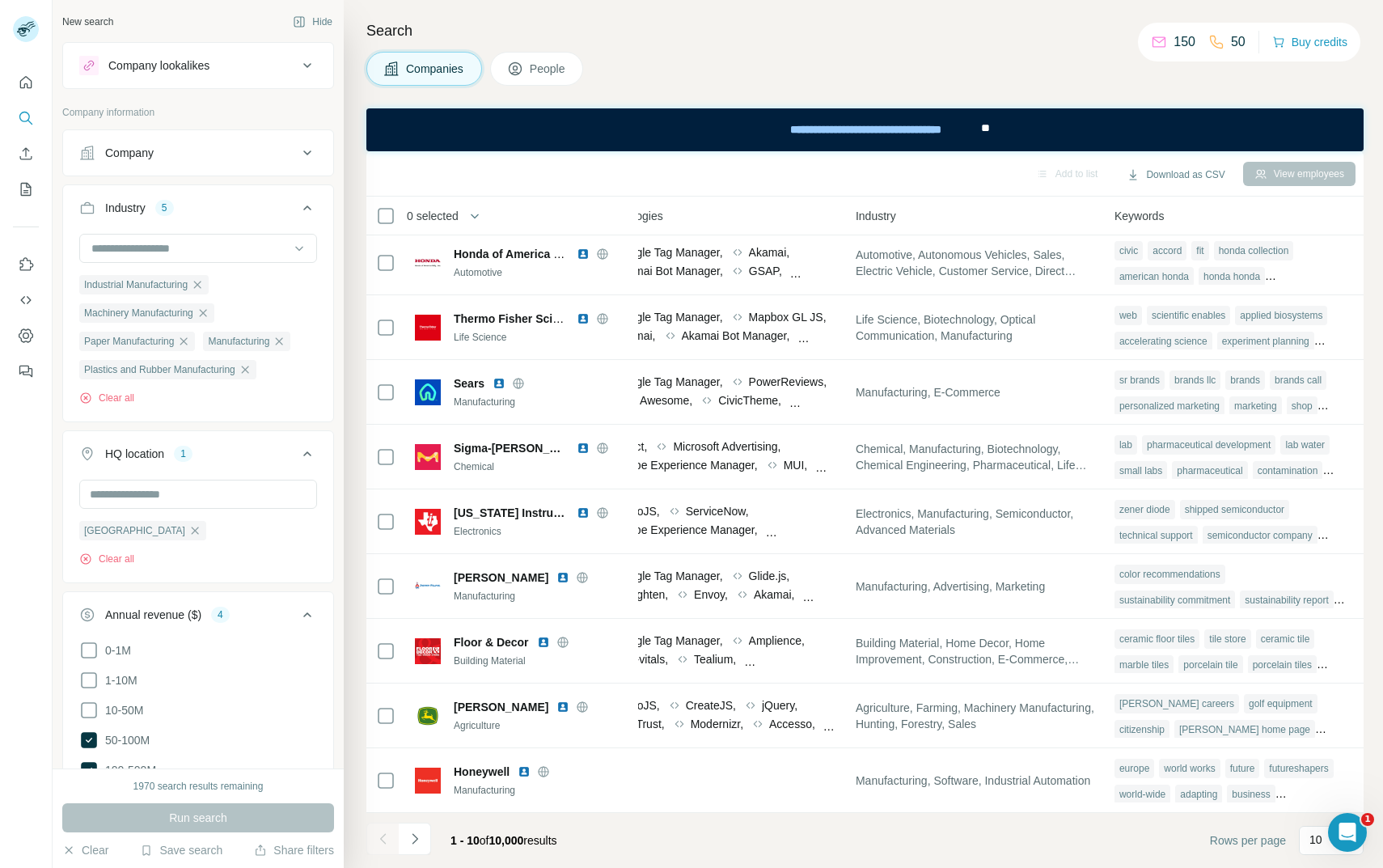
click at [191, 164] on button "Company" at bounding box center [198, 152] width 270 height 39
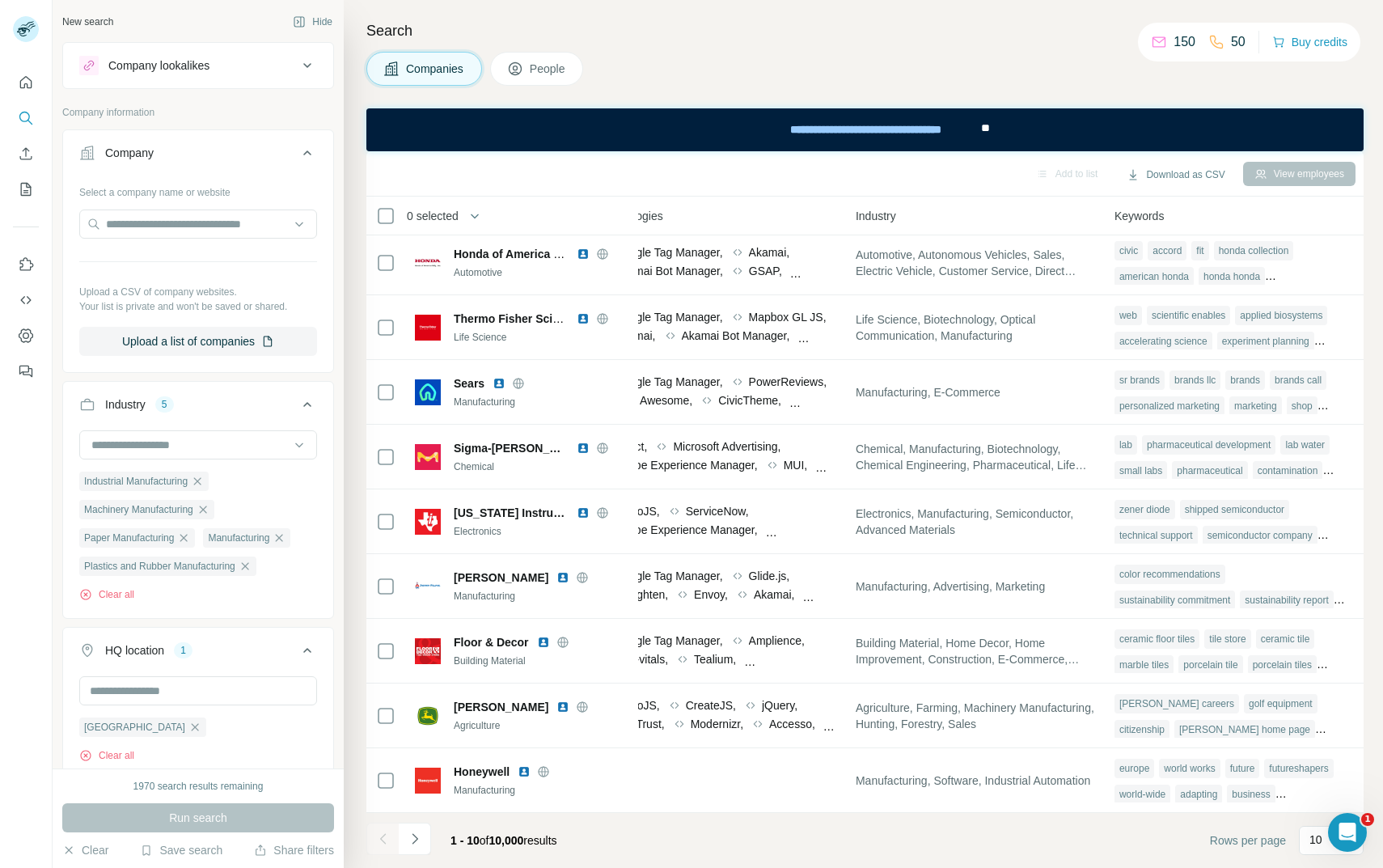
click at [191, 159] on div "Company" at bounding box center [188, 152] width 219 height 17
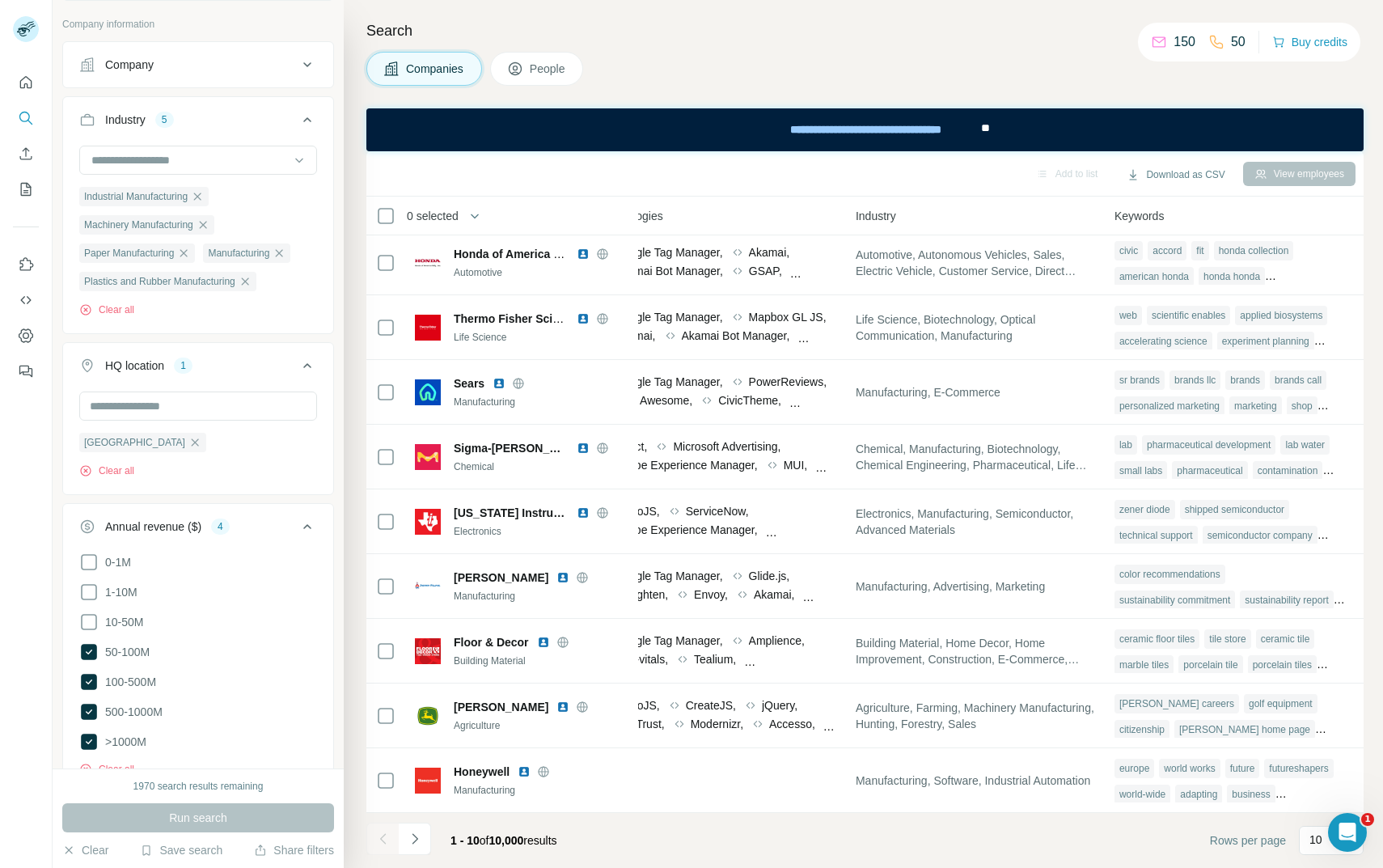
scroll to position [86, 0]
click at [1166, 176] on button "Download as CSV" at bounding box center [1175, 174] width 120 height 24
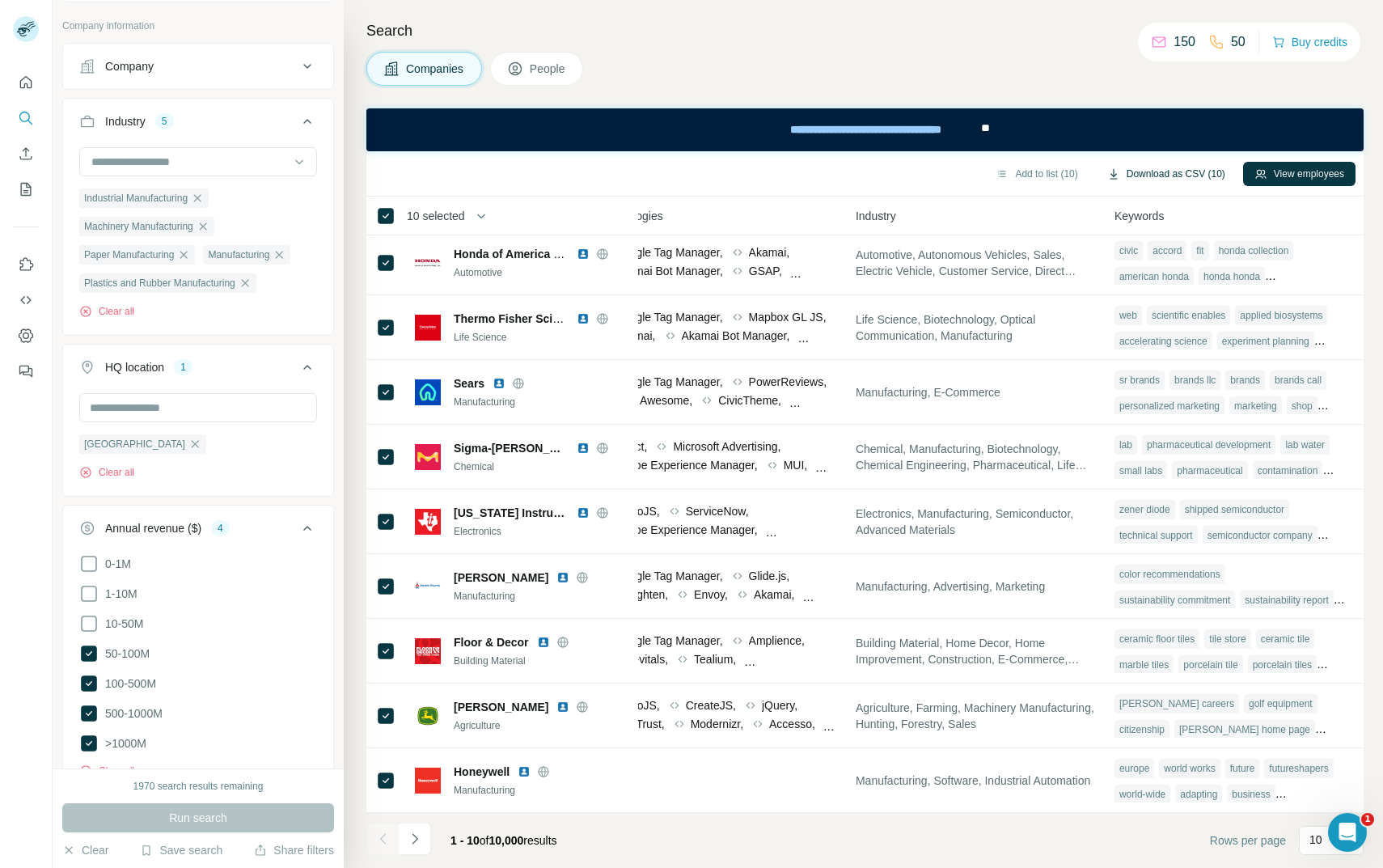
click at [1134, 177] on button "Download as CSV (10)" at bounding box center [1165, 174] width 141 height 24
click at [1158, 167] on button "Download as CSV (10)" at bounding box center [1165, 174] width 141 height 24
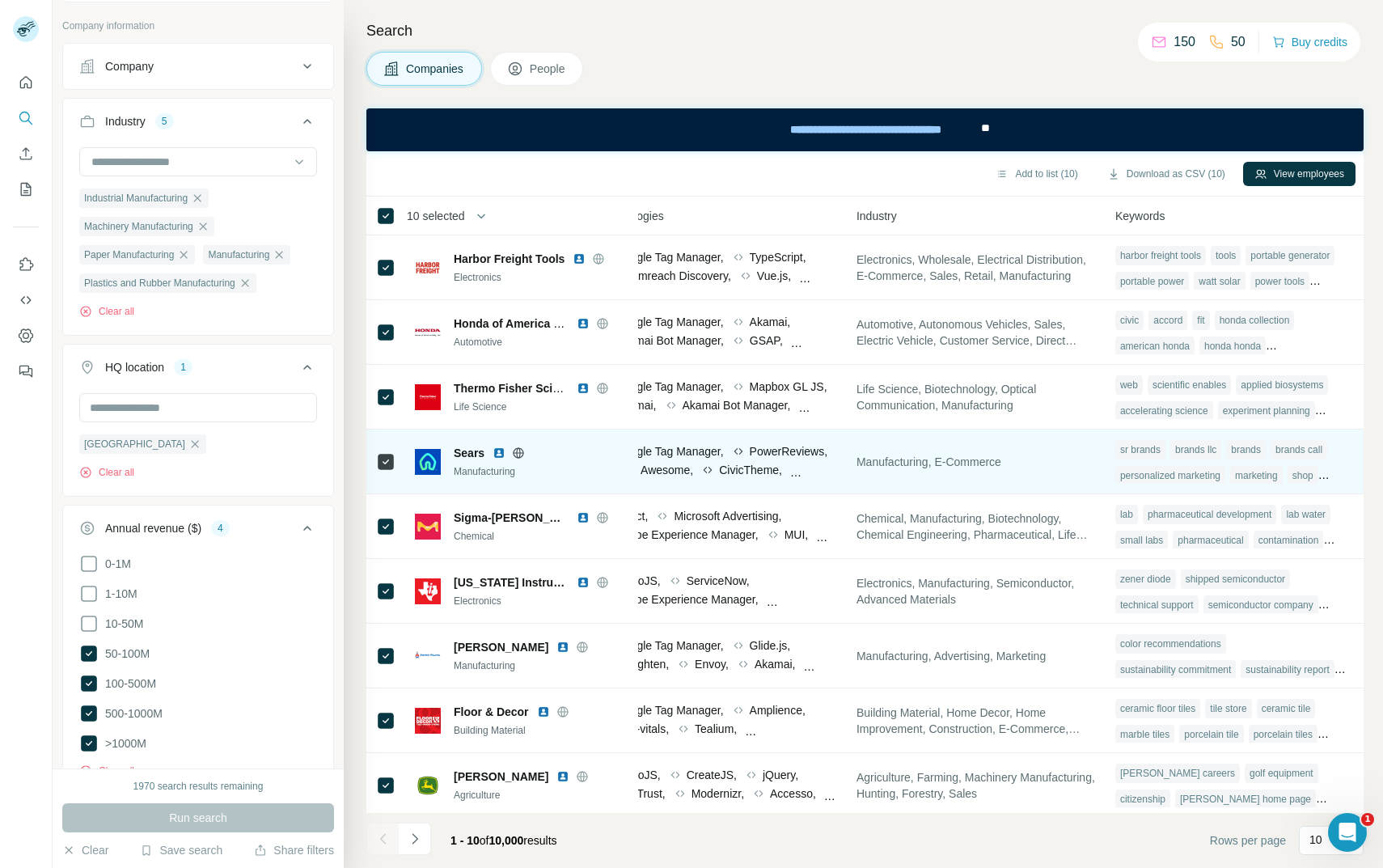
scroll to position [70, 989]
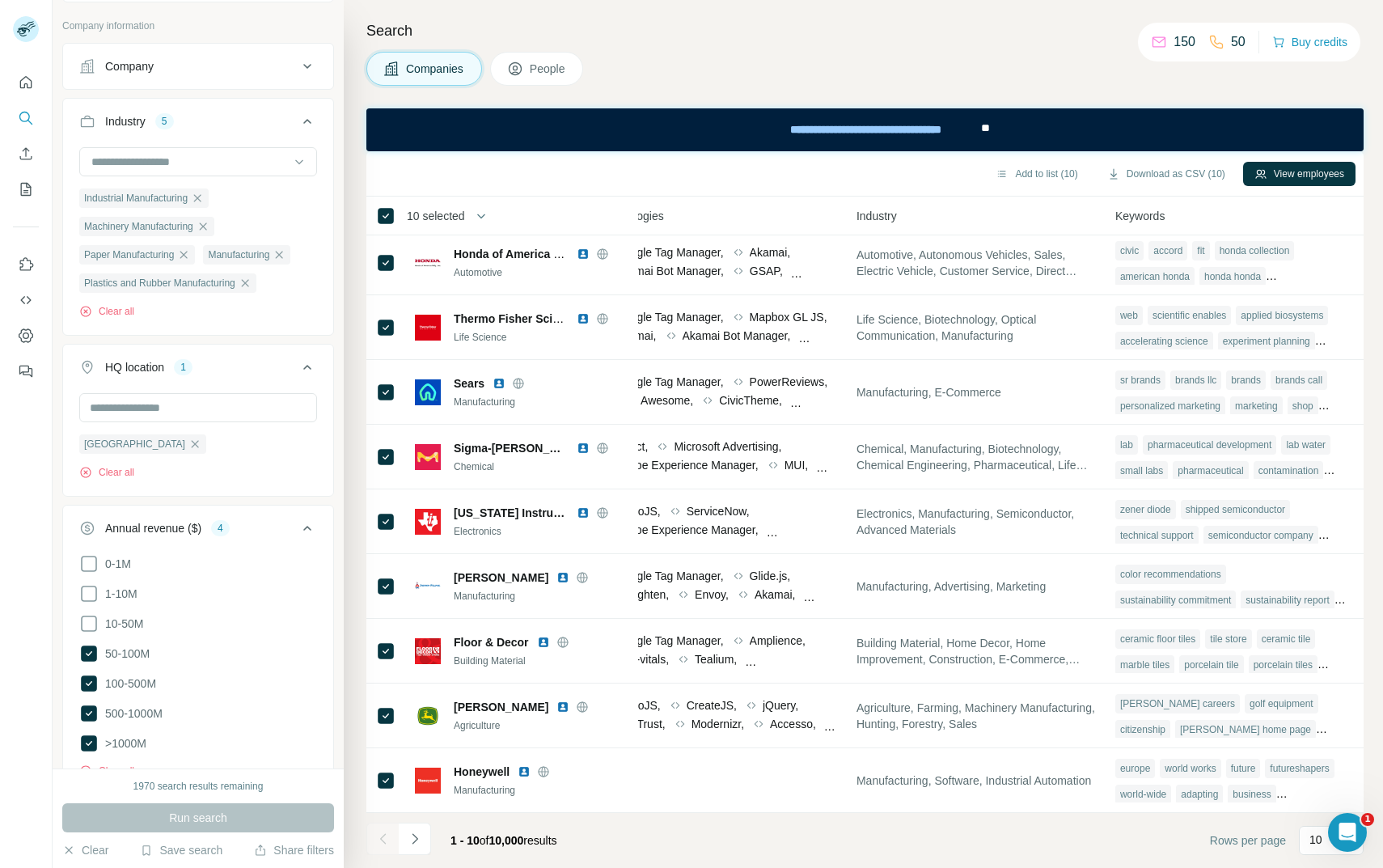
click at [883, 840] on footer "1 - 10 of 10,000 results Rows per page 10" at bounding box center [864, 840] width 997 height 55
click at [460, 214] on button "button" at bounding box center [474, 216] width 32 height 32
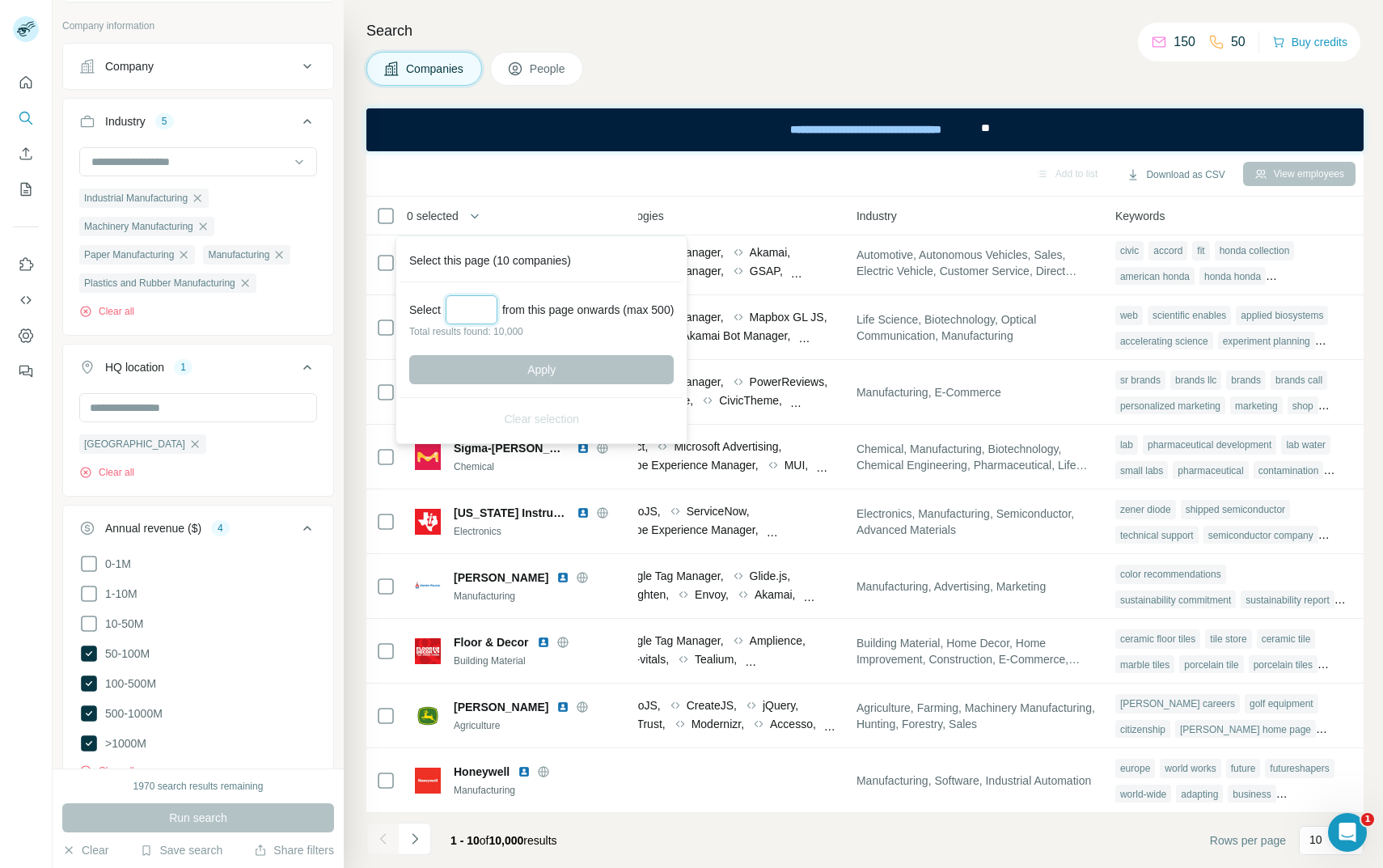
click at [467, 295] on input "Select a number (up to 500)" at bounding box center [471, 310] width 51 height 29
type input "*"
type input "***"
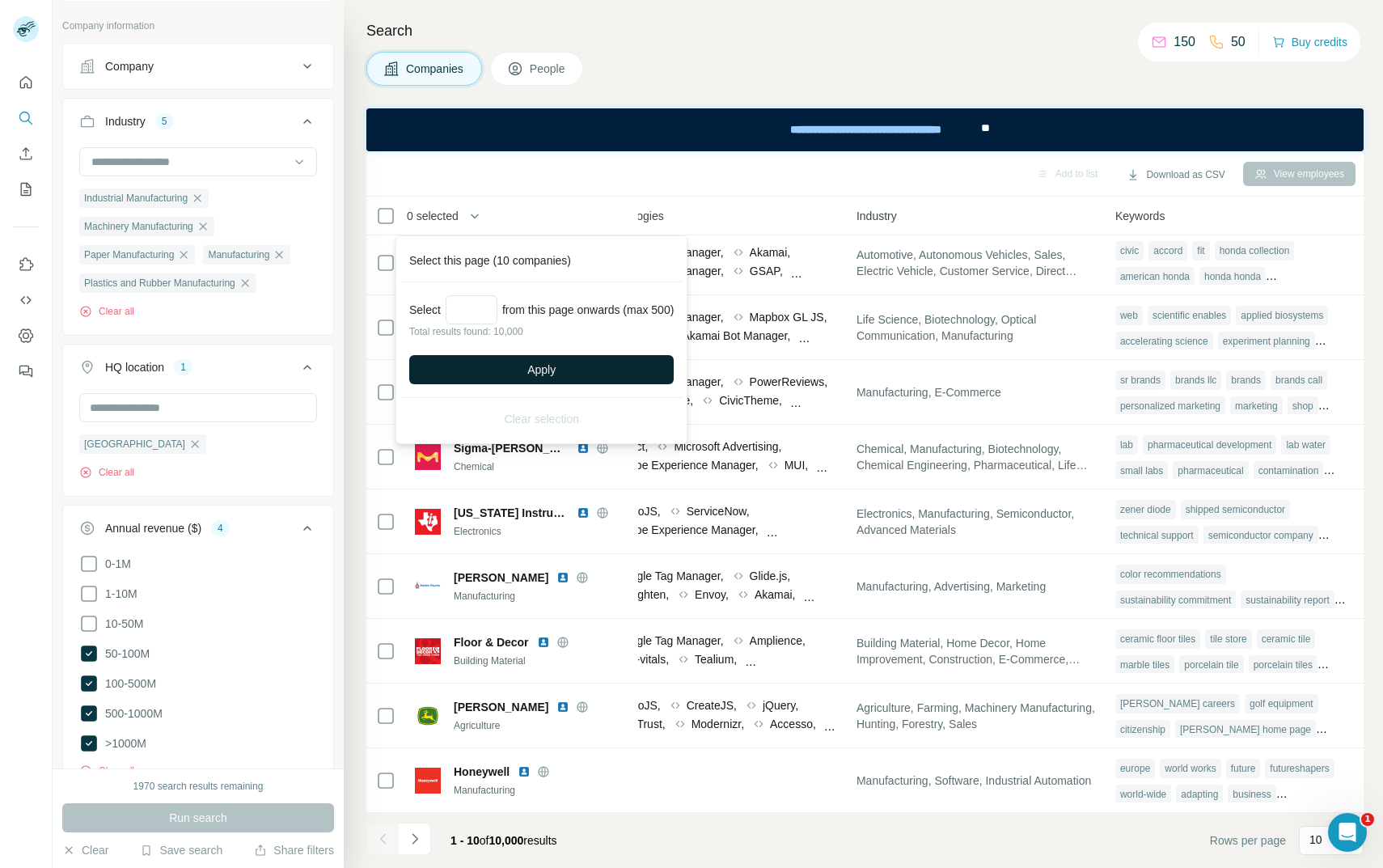
click at [515, 364] on button "Apply" at bounding box center [541, 370] width 264 height 29
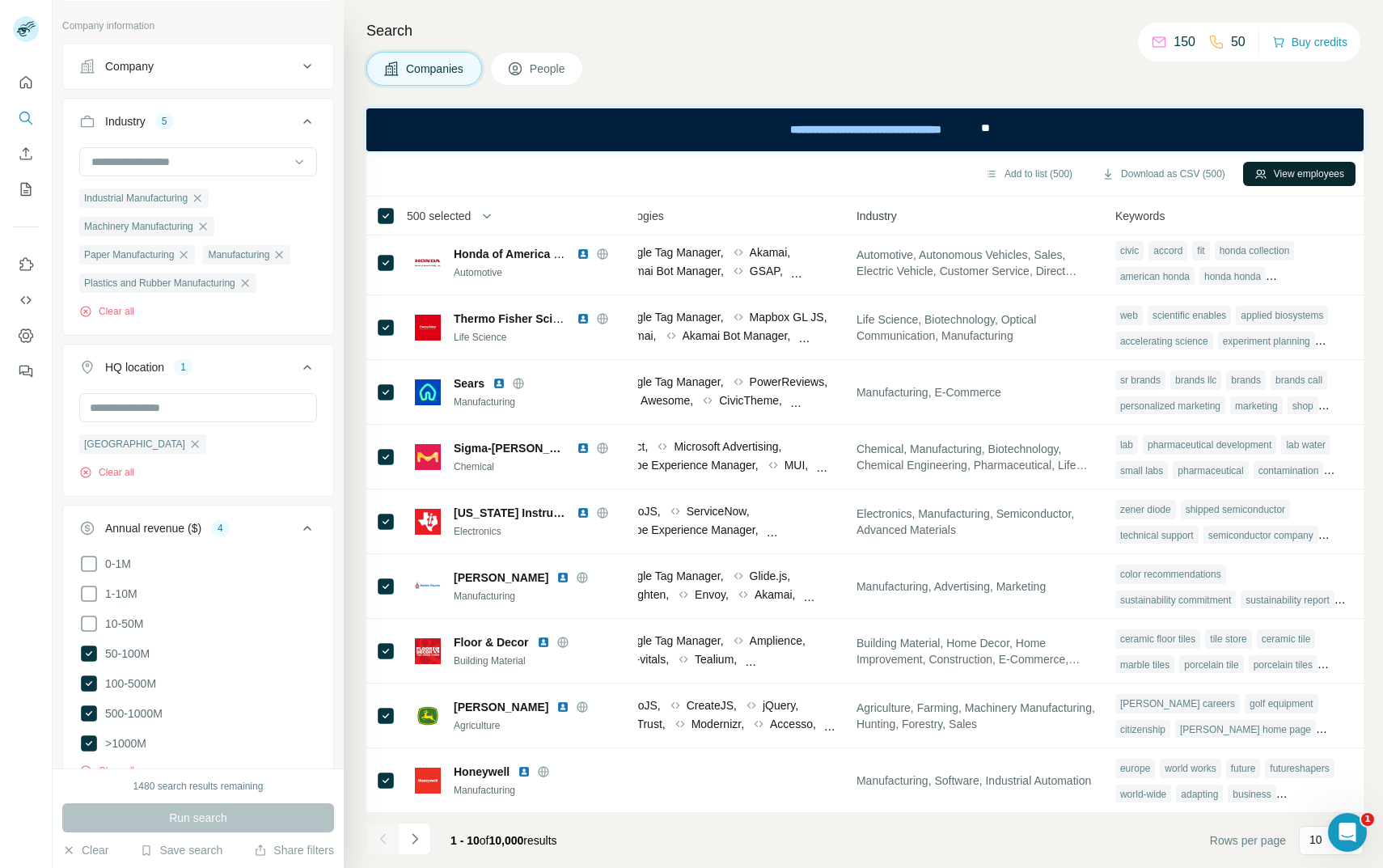
click at [1281, 177] on button "View employees" at bounding box center [1299, 174] width 113 height 24
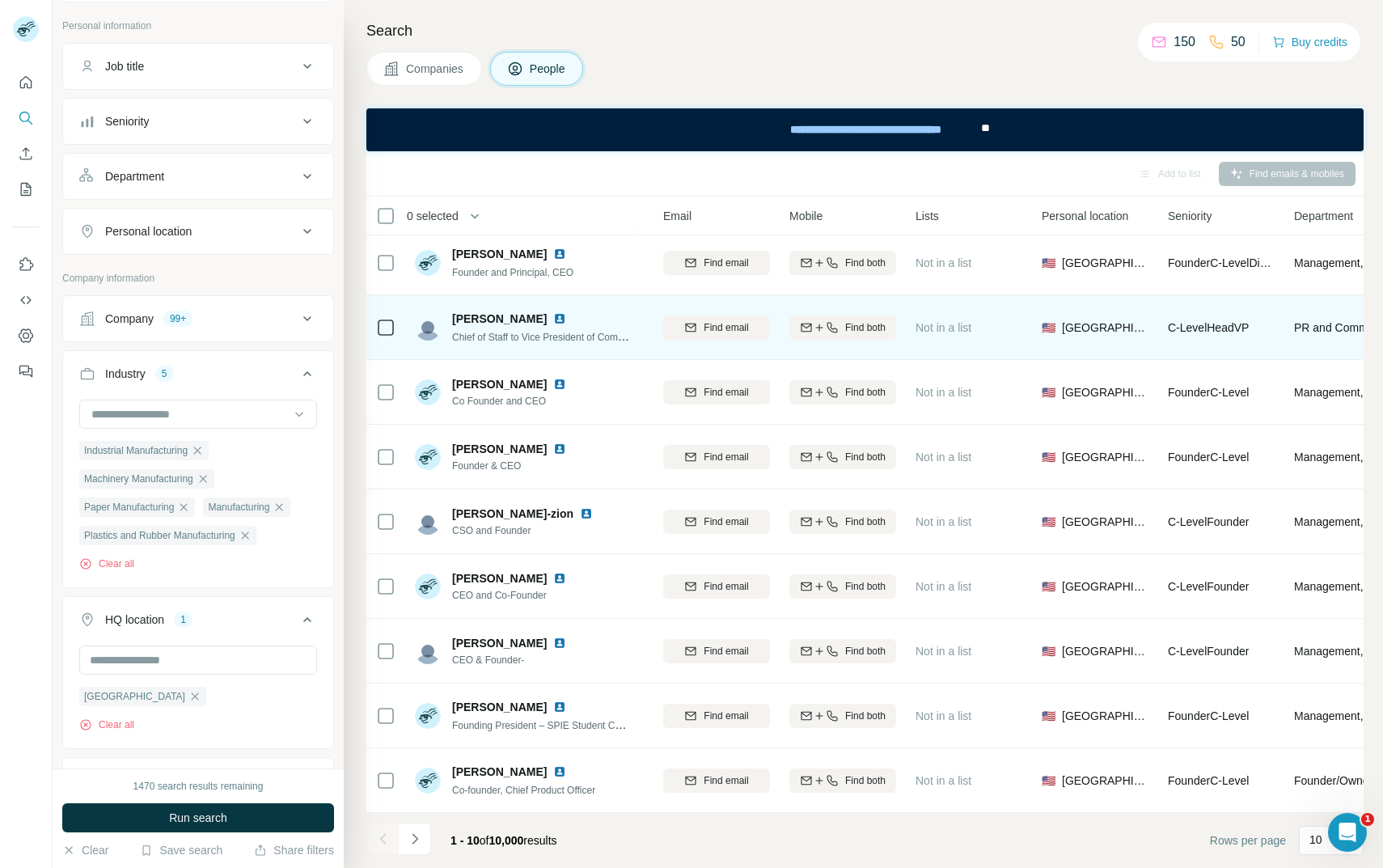
scroll to position [70, 0]
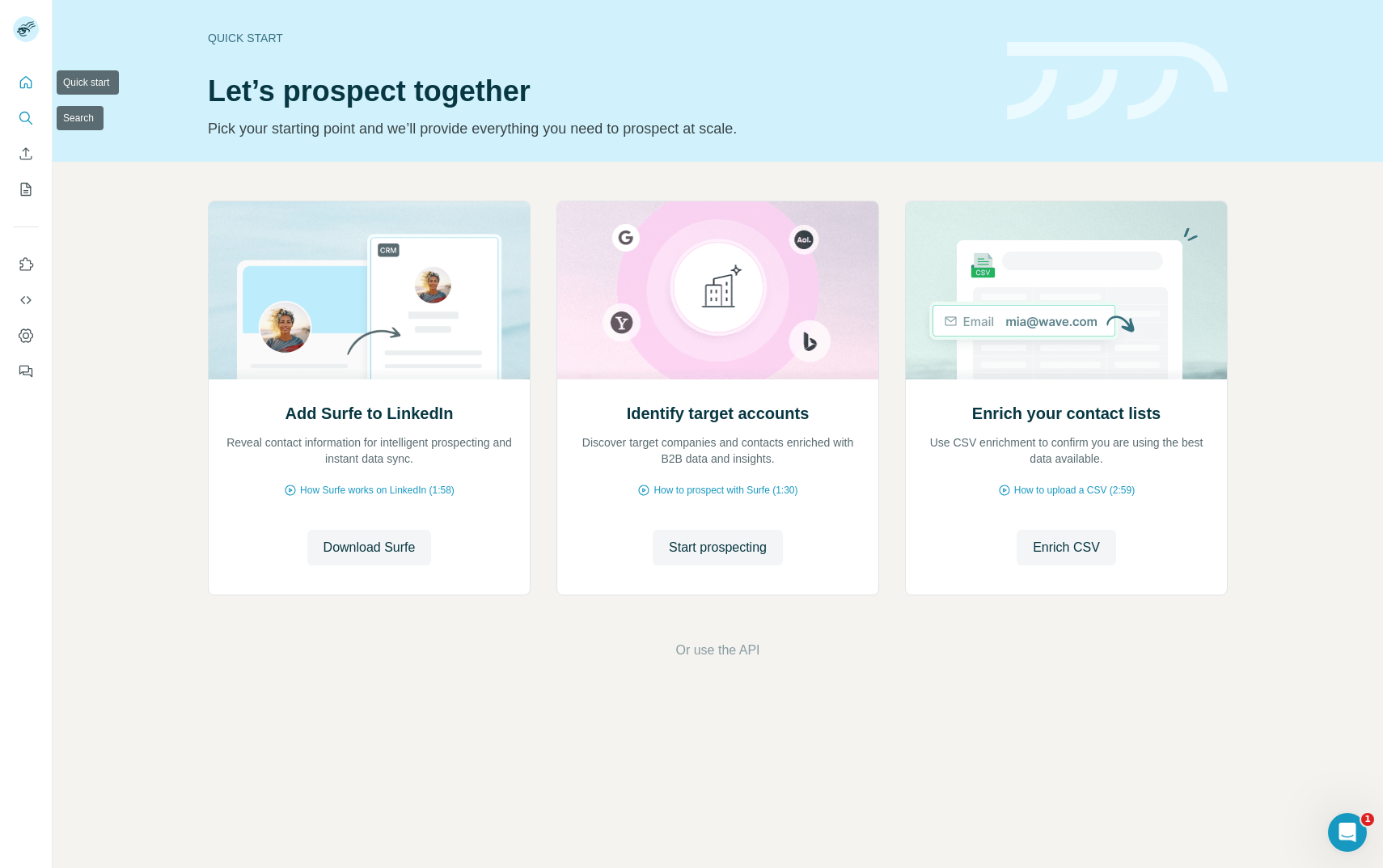
click at [27, 113] on icon "Search" at bounding box center [24, 117] width 11 height 11
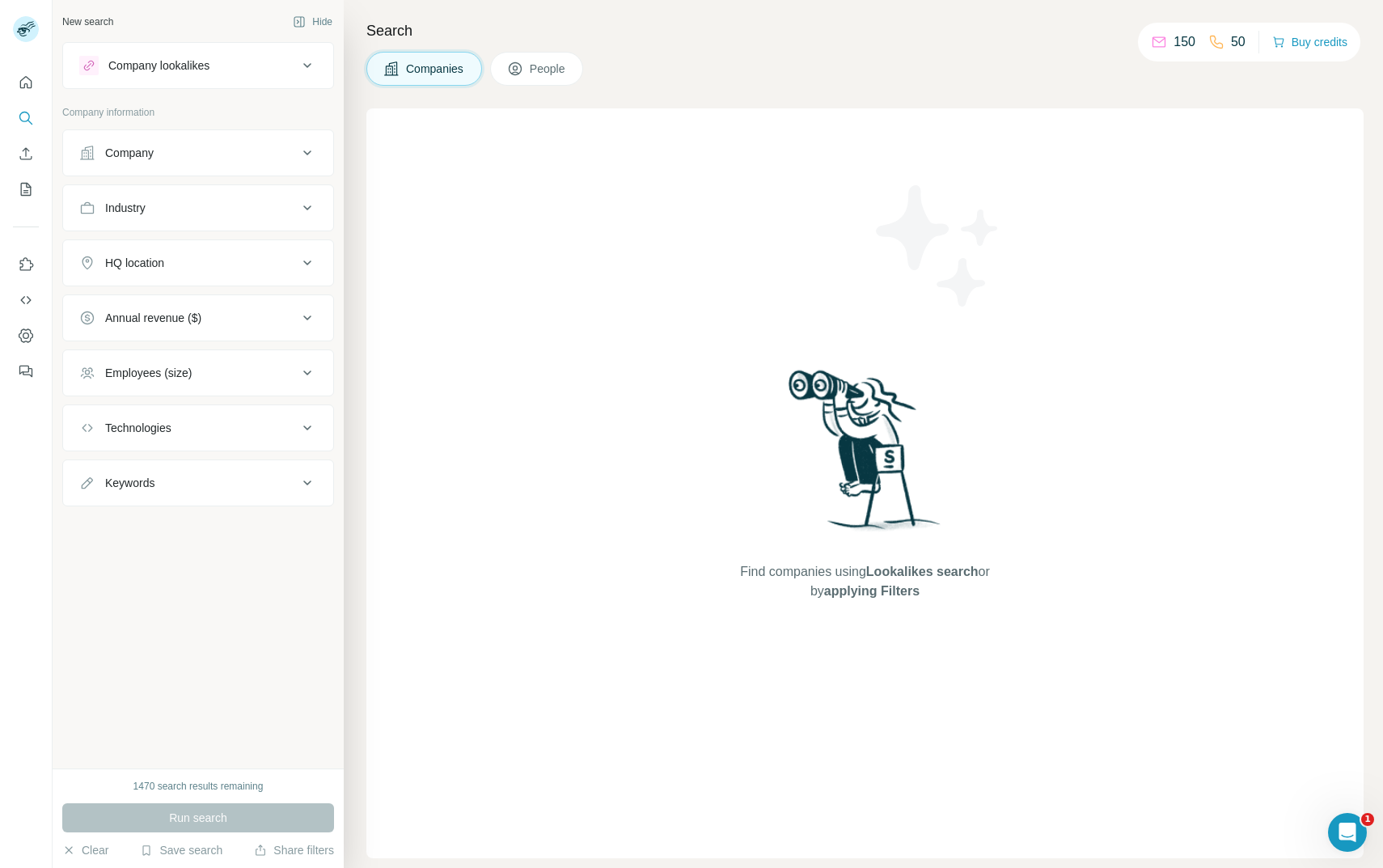
click at [207, 157] on div "Company" at bounding box center [188, 152] width 219 height 17
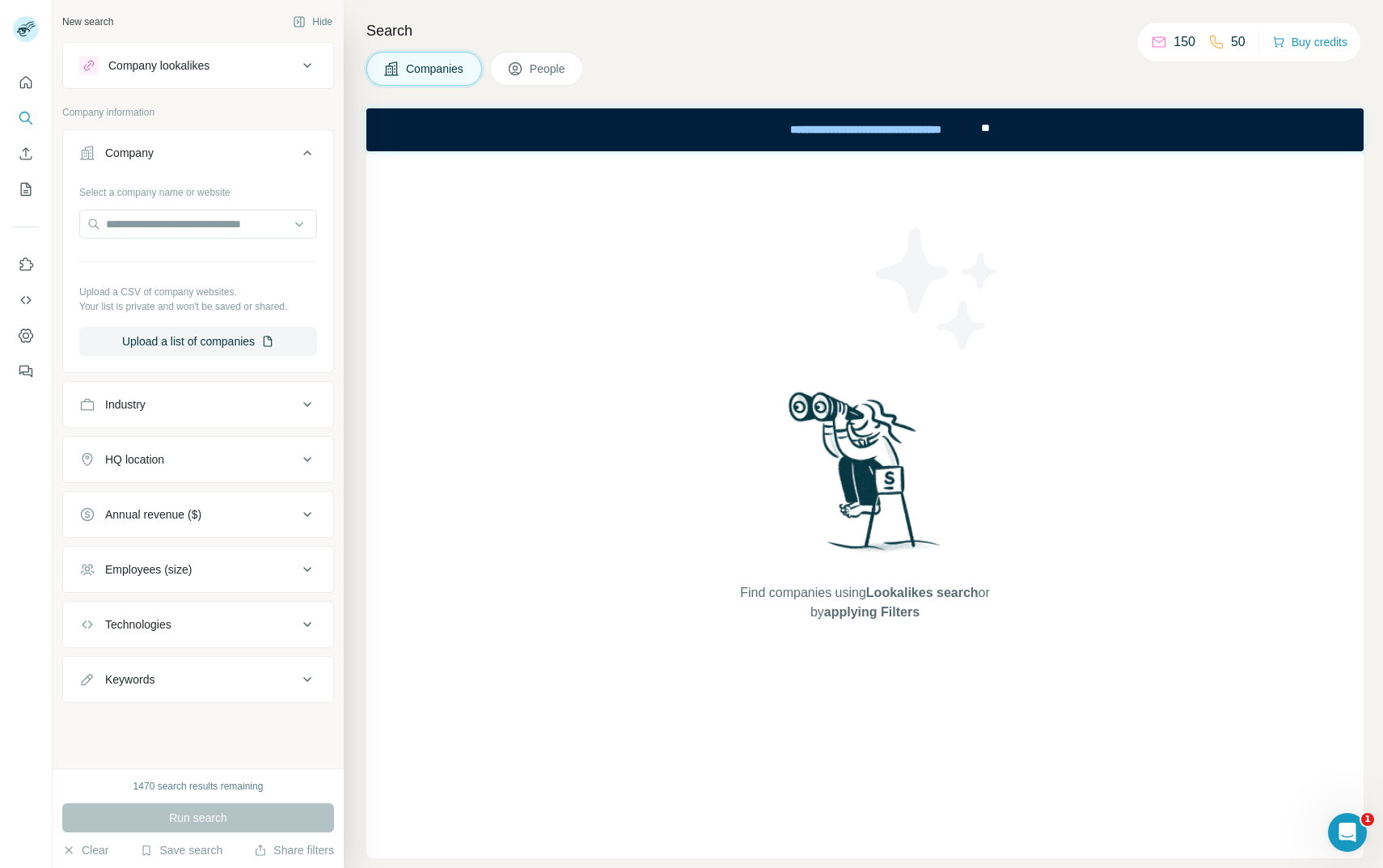
click at [152, 408] on div "Industry" at bounding box center [188, 404] width 219 height 17
click at [152, 449] on input at bounding box center [189, 445] width 200 height 17
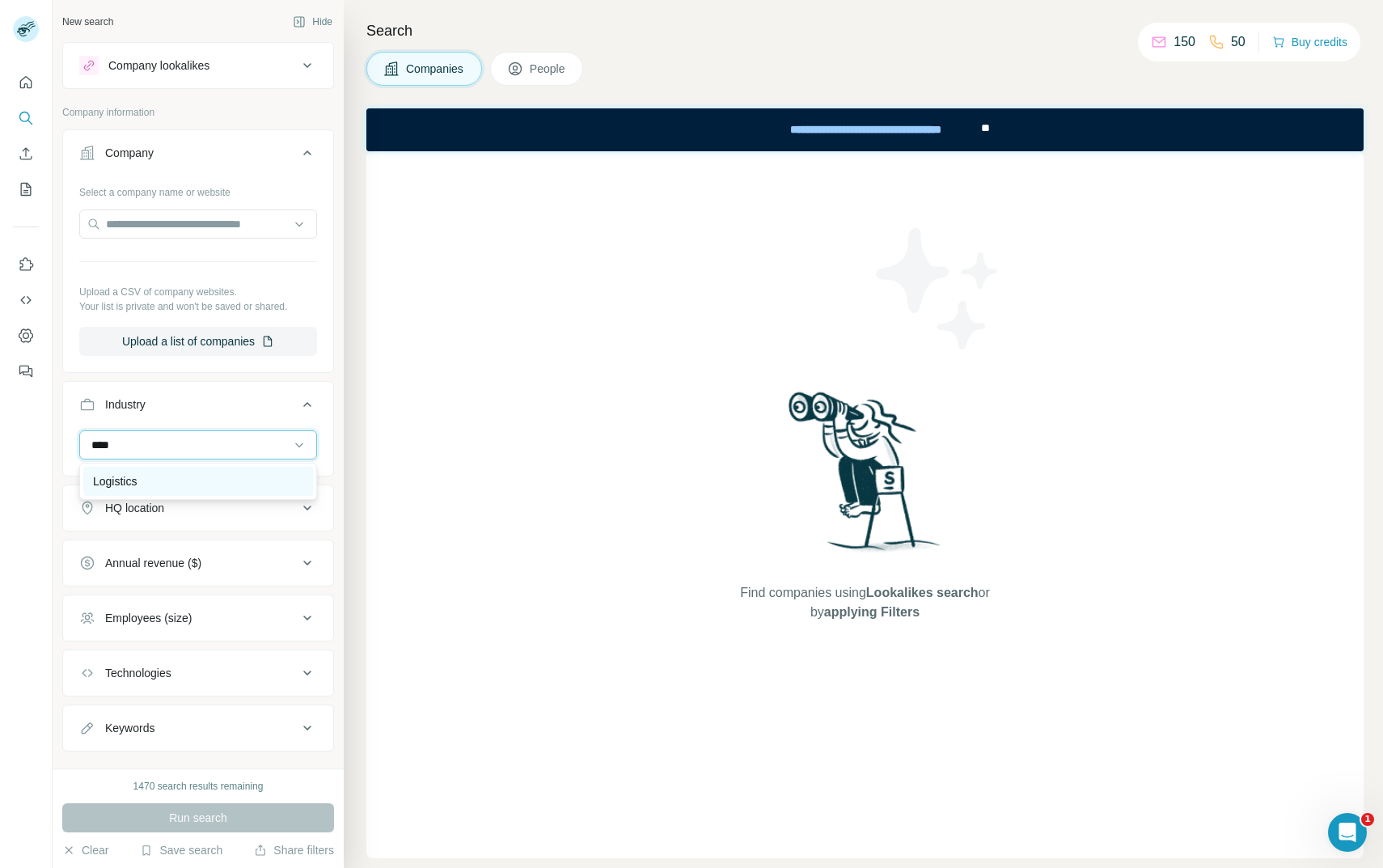
type input "****"
click at [172, 475] on div "Logistics" at bounding box center [198, 481] width 211 height 17
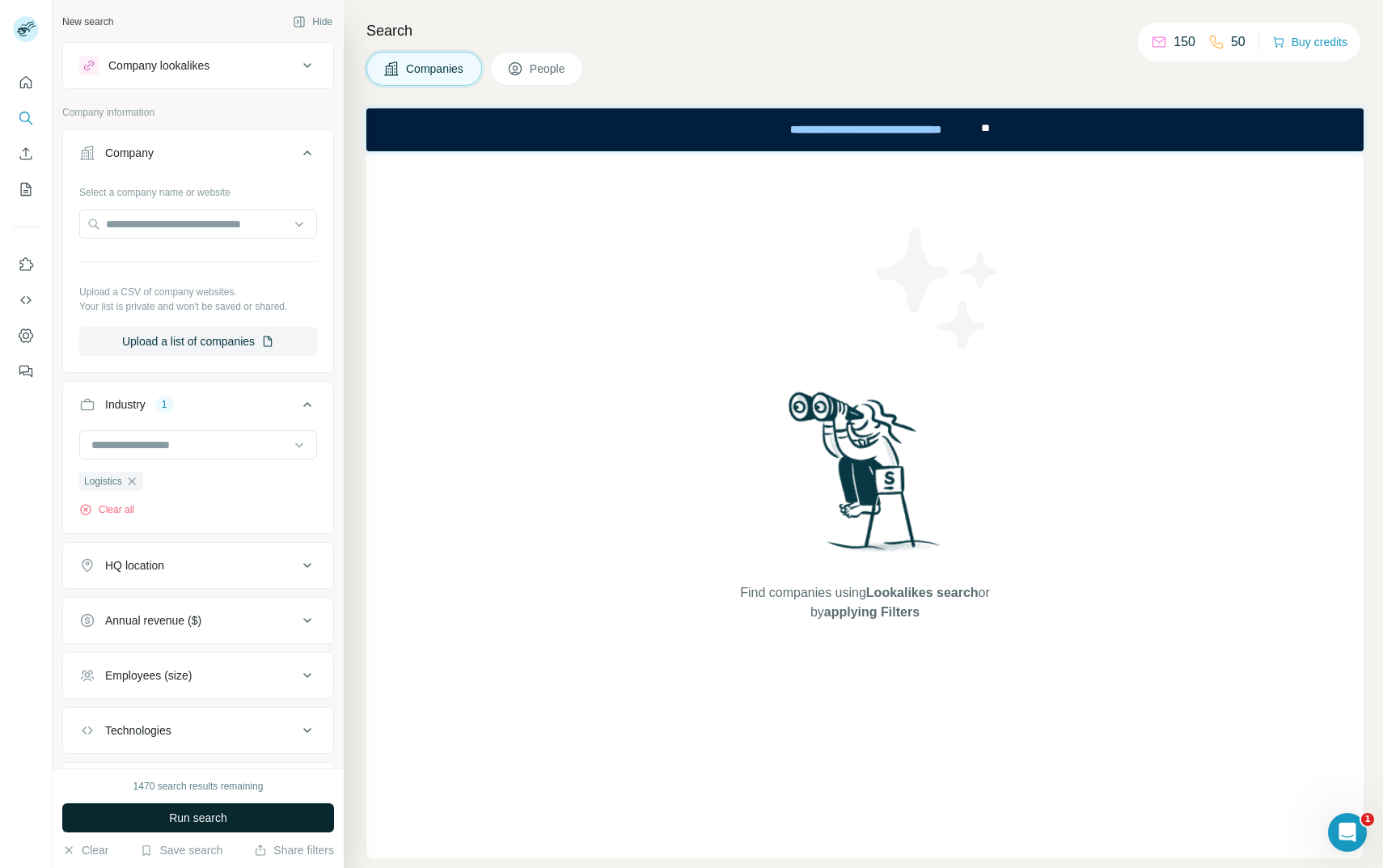
click at [223, 814] on span "Run search" at bounding box center [198, 818] width 58 height 17
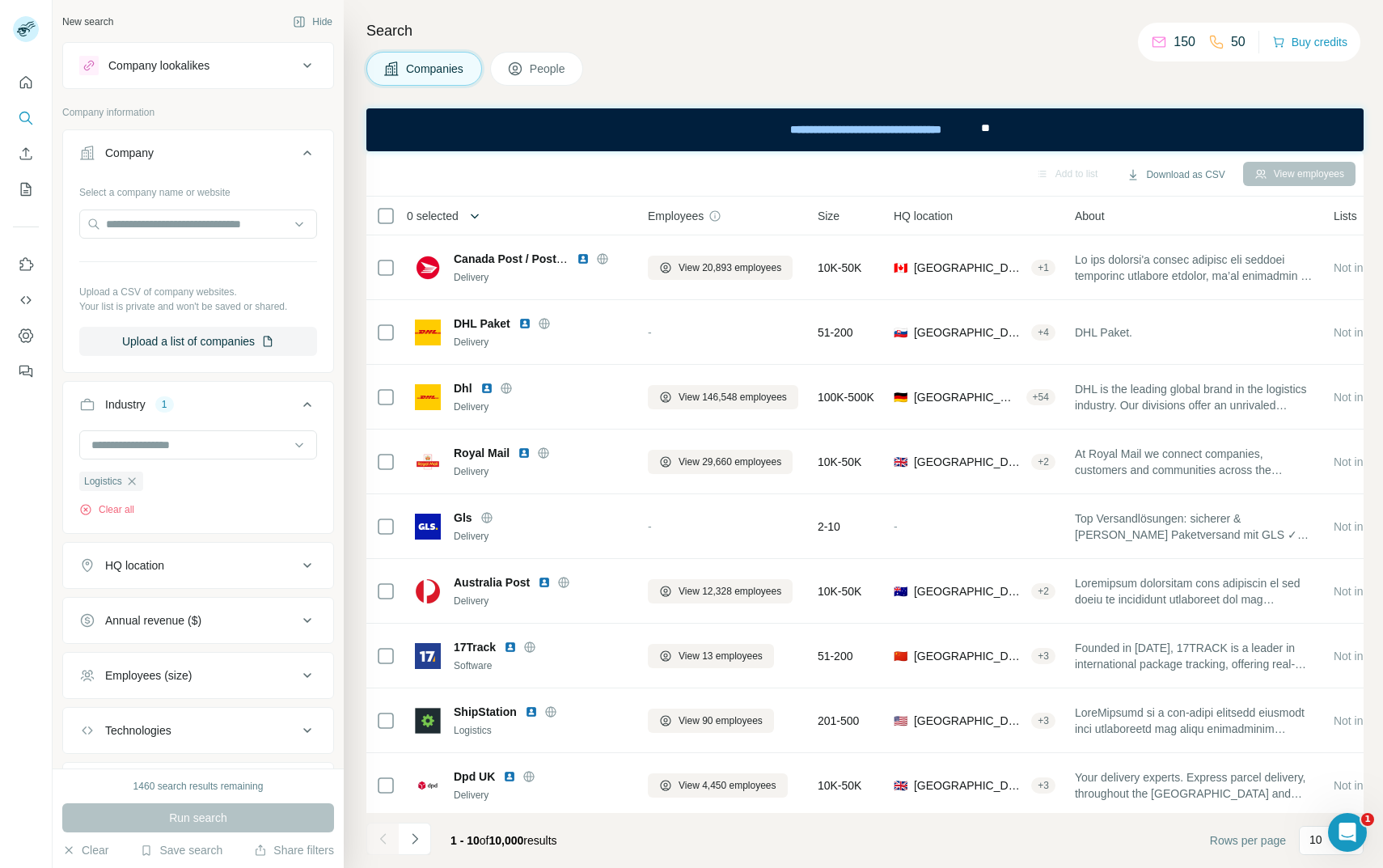
click at [462, 212] on button "button" at bounding box center [474, 216] width 32 height 32
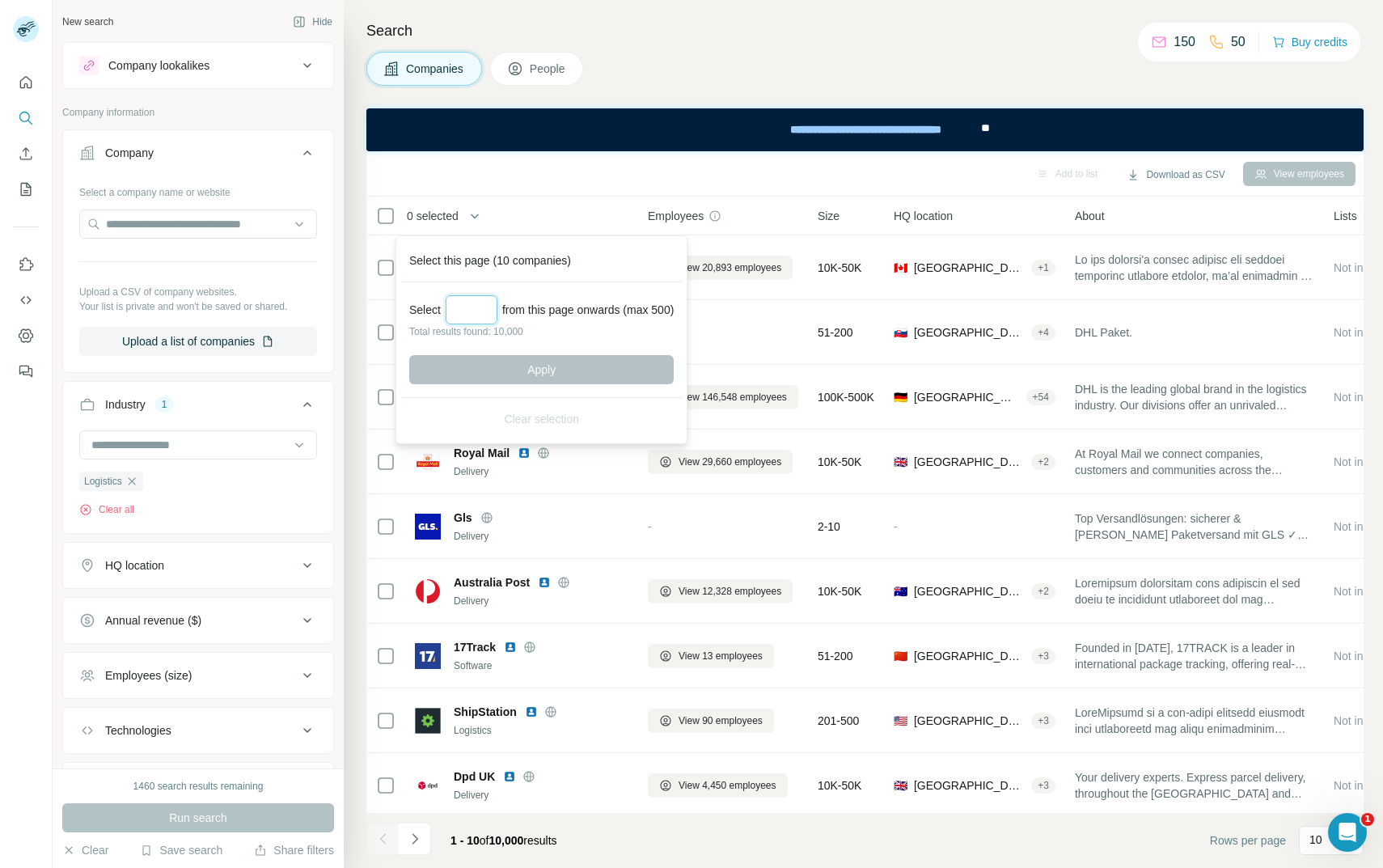
click at [478, 317] on input "Select a number (up to 500)" at bounding box center [471, 310] width 51 height 29
type input "***"
click at [583, 178] on div "Add to list Download as CSV View employees" at bounding box center [865, 173] width 981 height 28
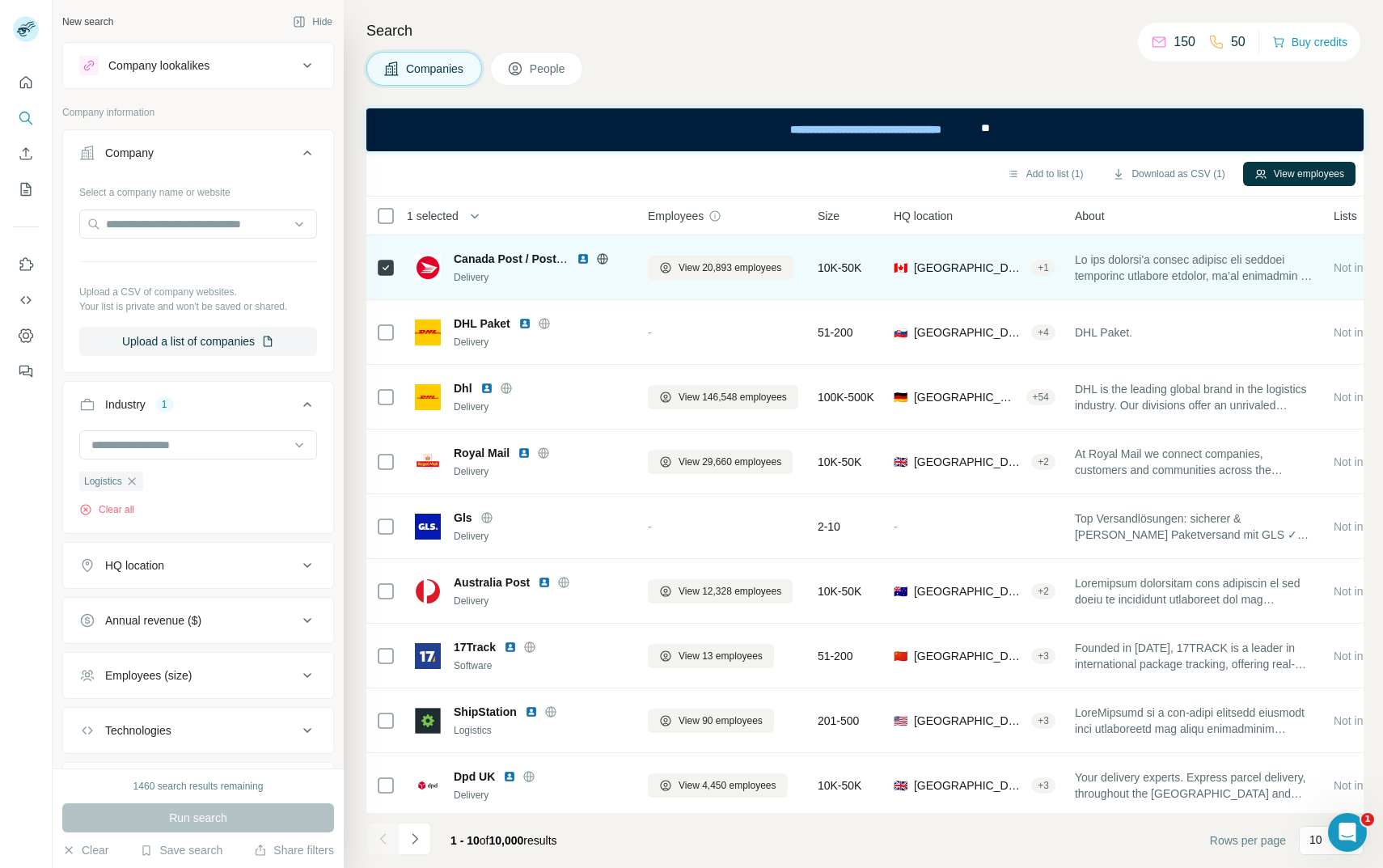
click at [382, 279] on div at bounding box center [386, 267] width 19 height 45
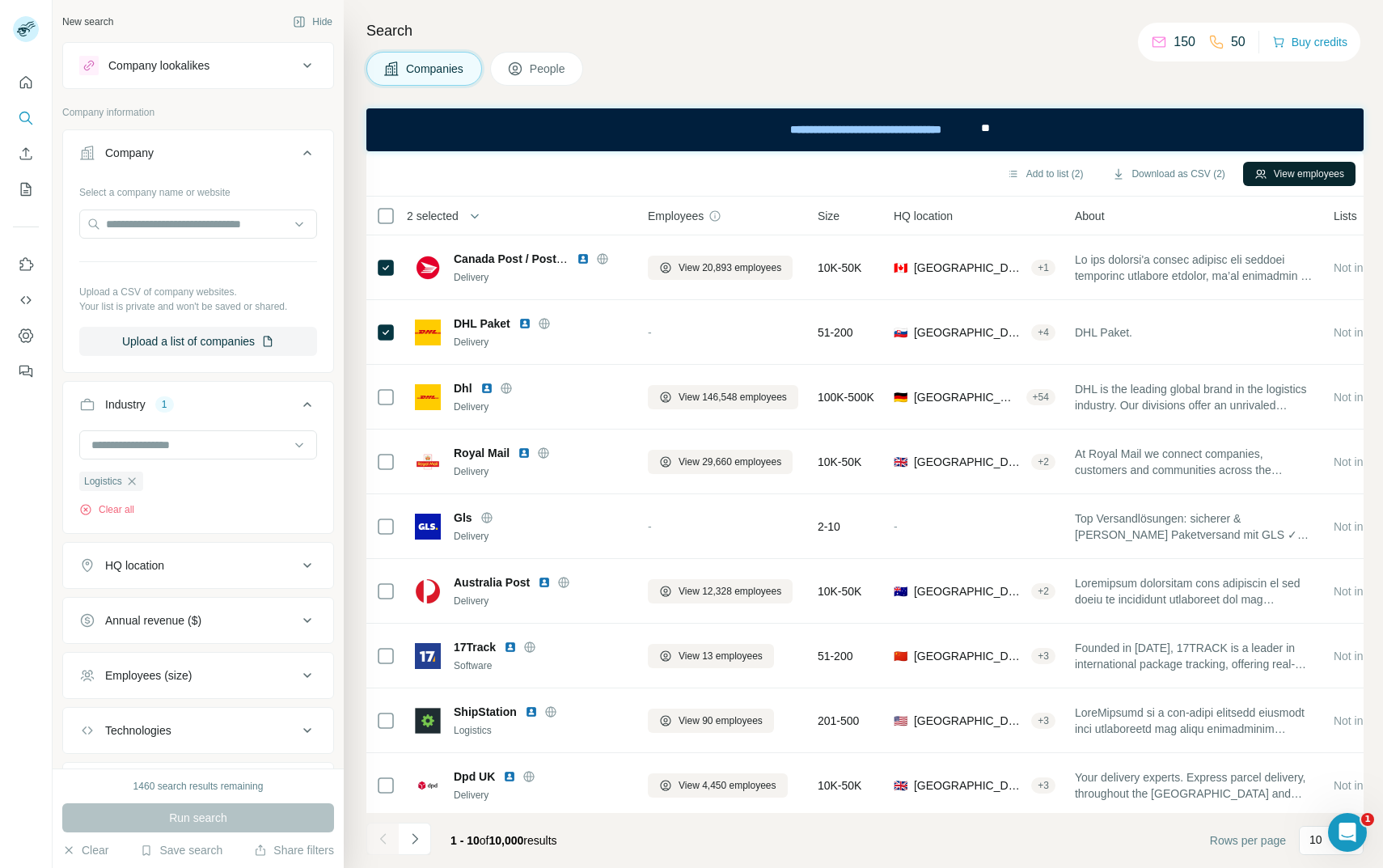
click at [1301, 166] on button "View employees" at bounding box center [1299, 174] width 113 height 24
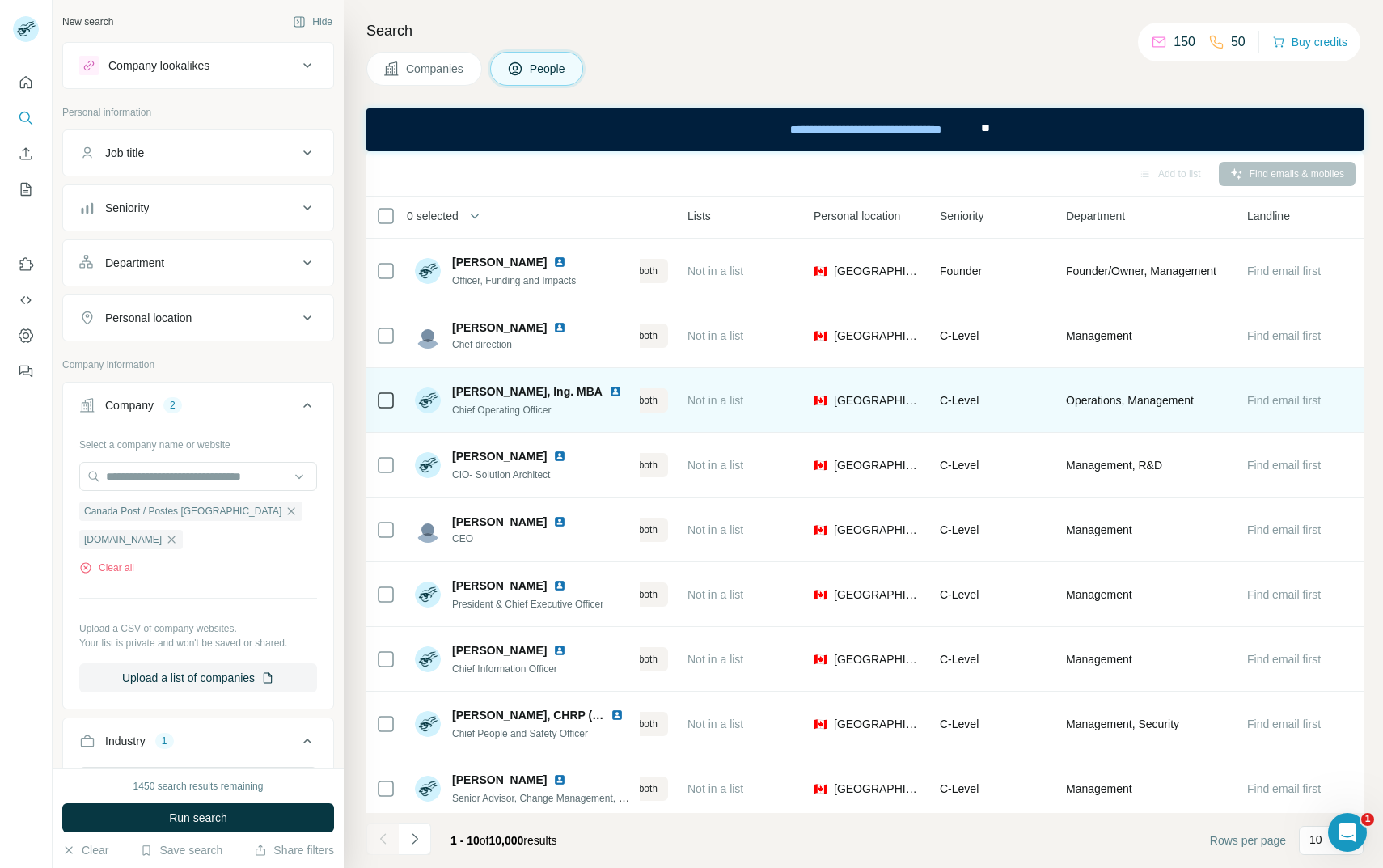
scroll to position [70, 394]
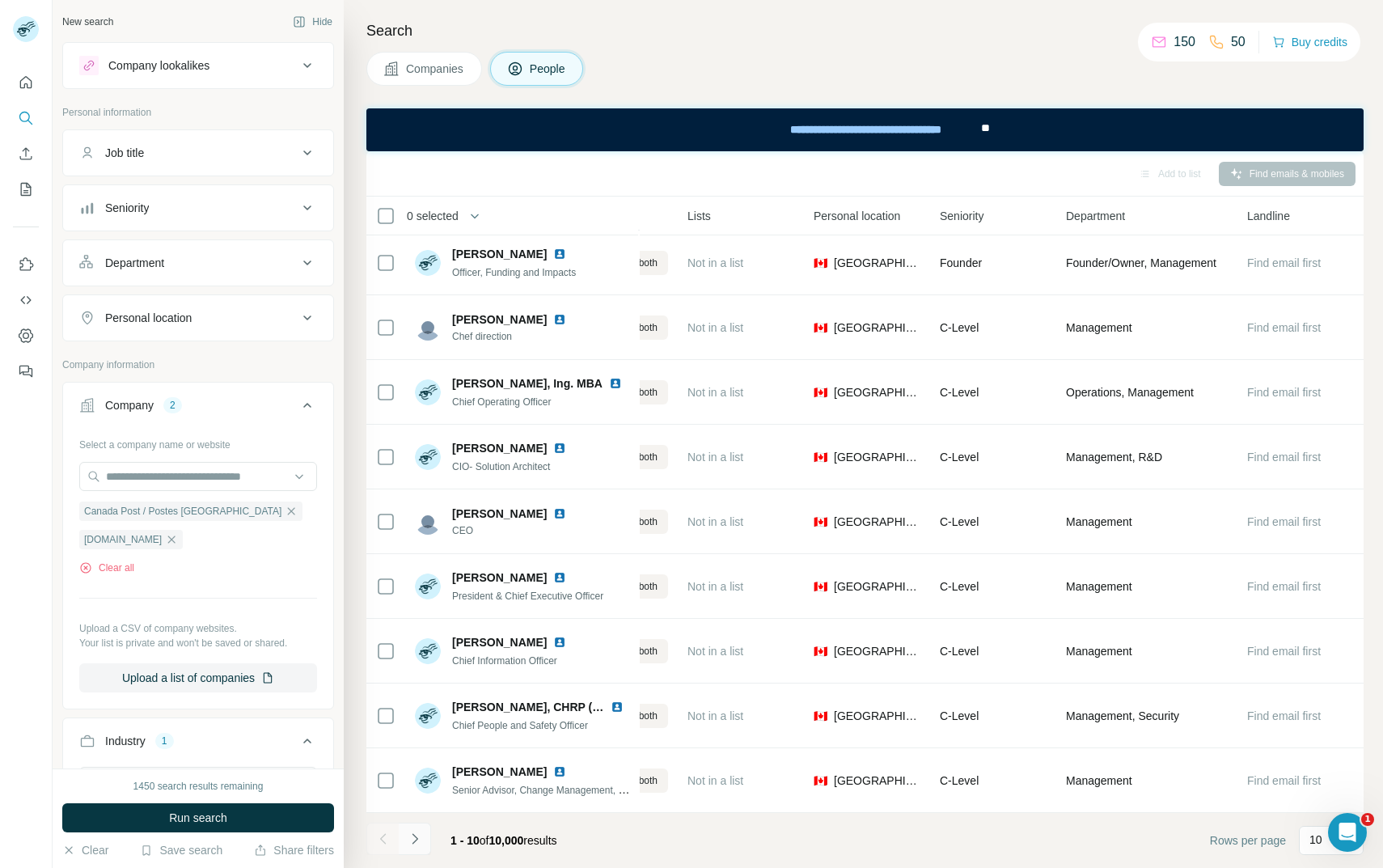
click at [421, 833] on icon "Navigate to next page" at bounding box center [415, 838] width 17 height 17
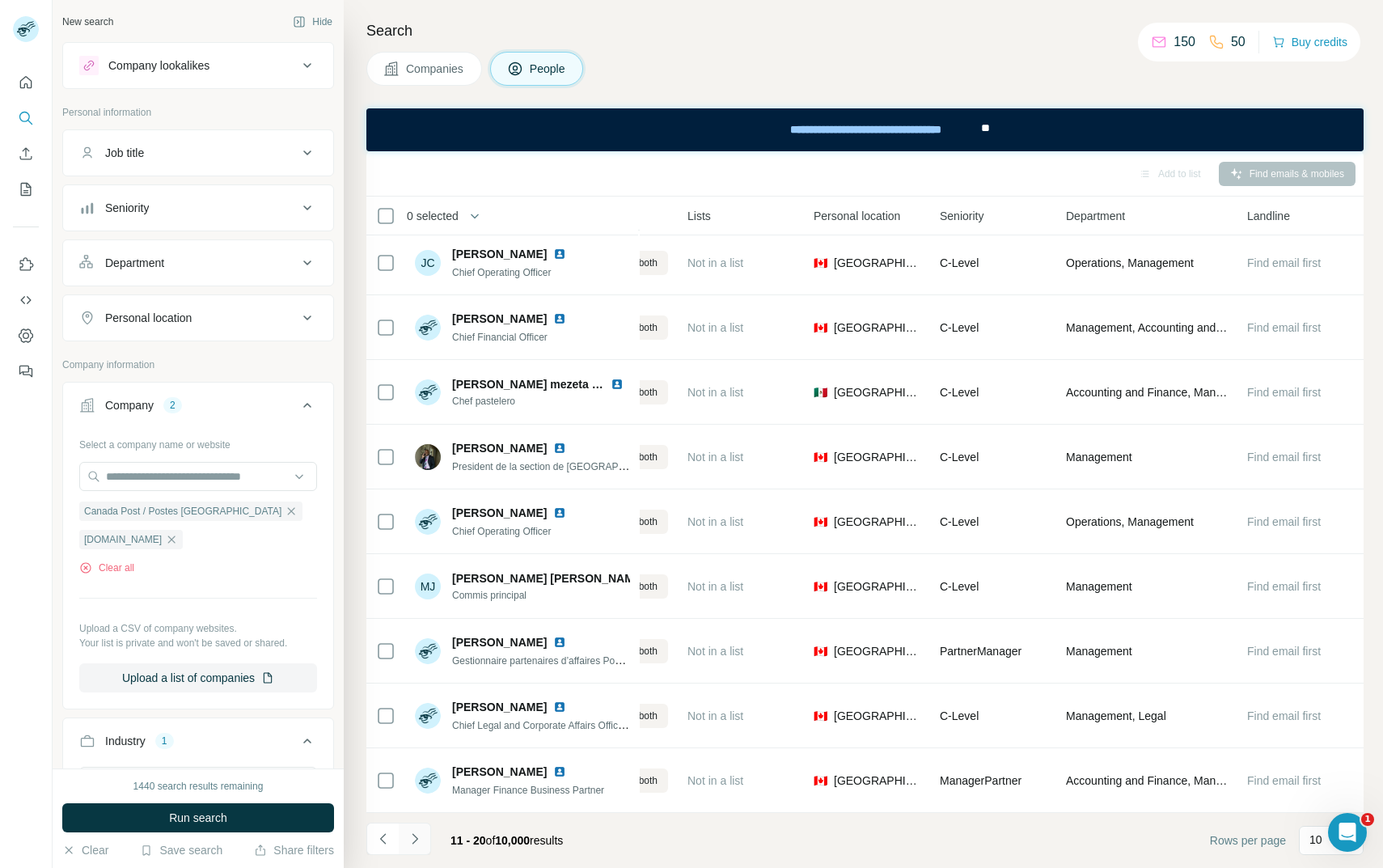
click at [420, 837] on icon "Navigate to next page" at bounding box center [415, 838] width 17 height 17
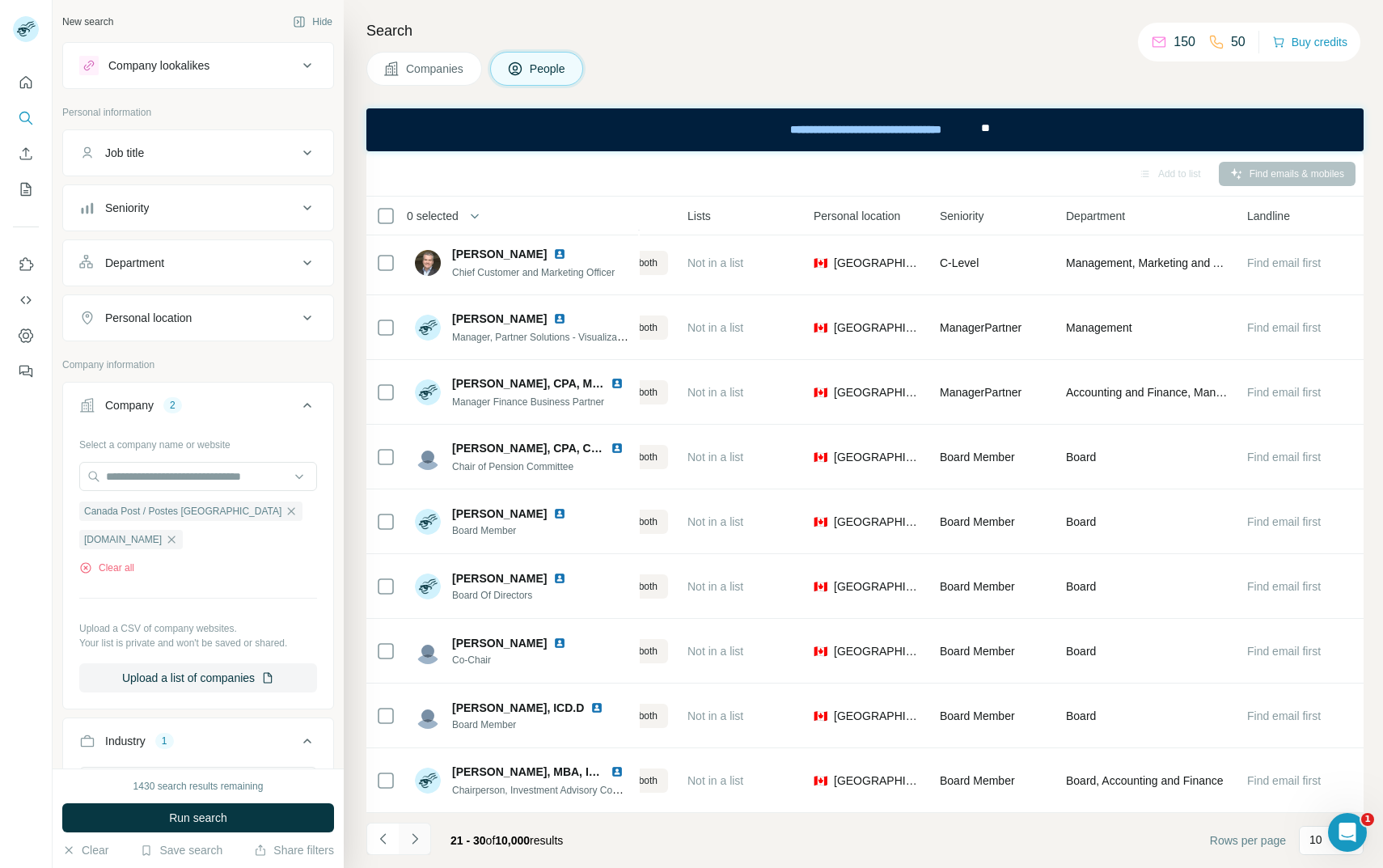
click at [423, 839] on button "Navigate to next page" at bounding box center [415, 838] width 32 height 32
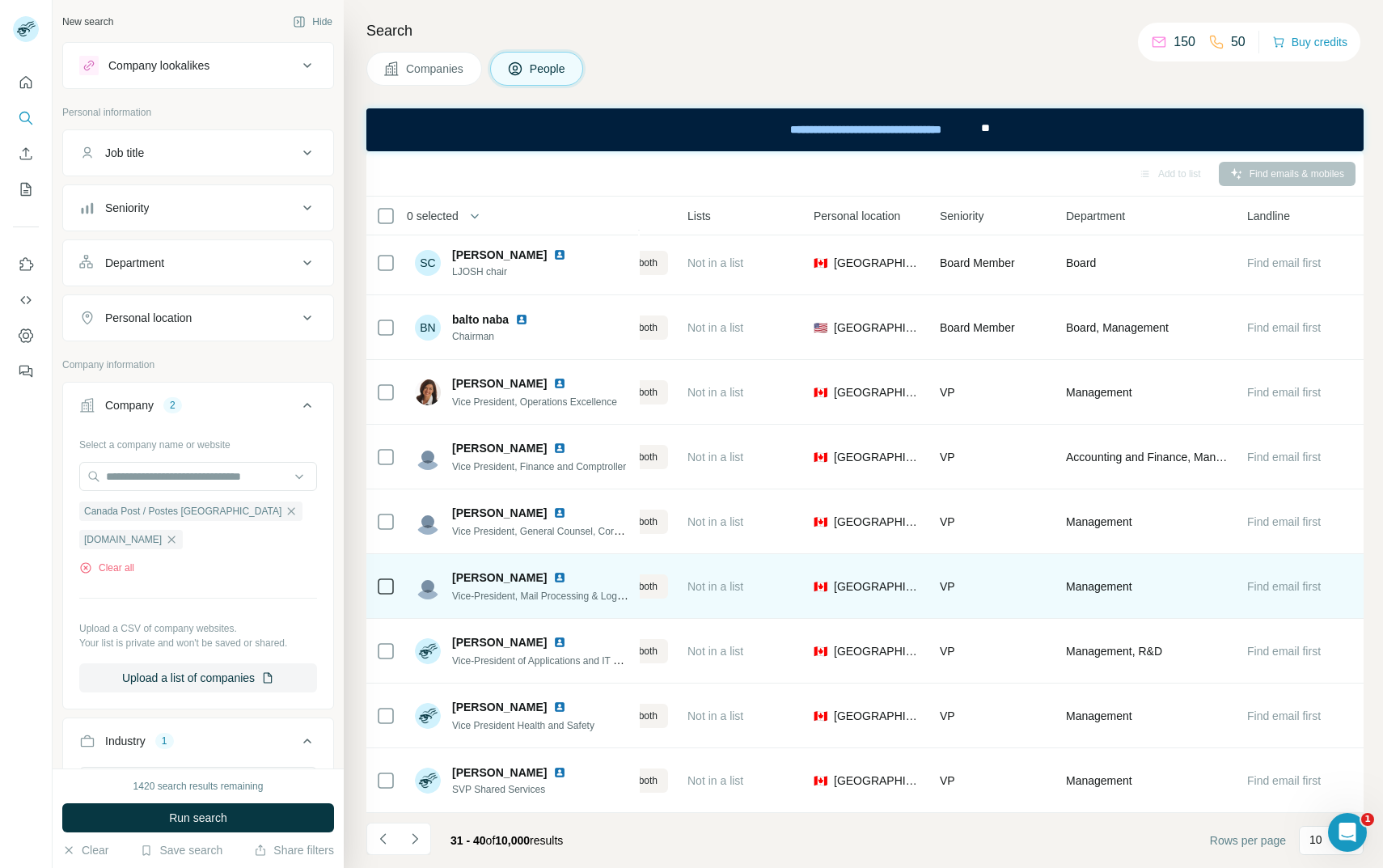
click at [554, 579] on img at bounding box center [559, 577] width 13 height 13
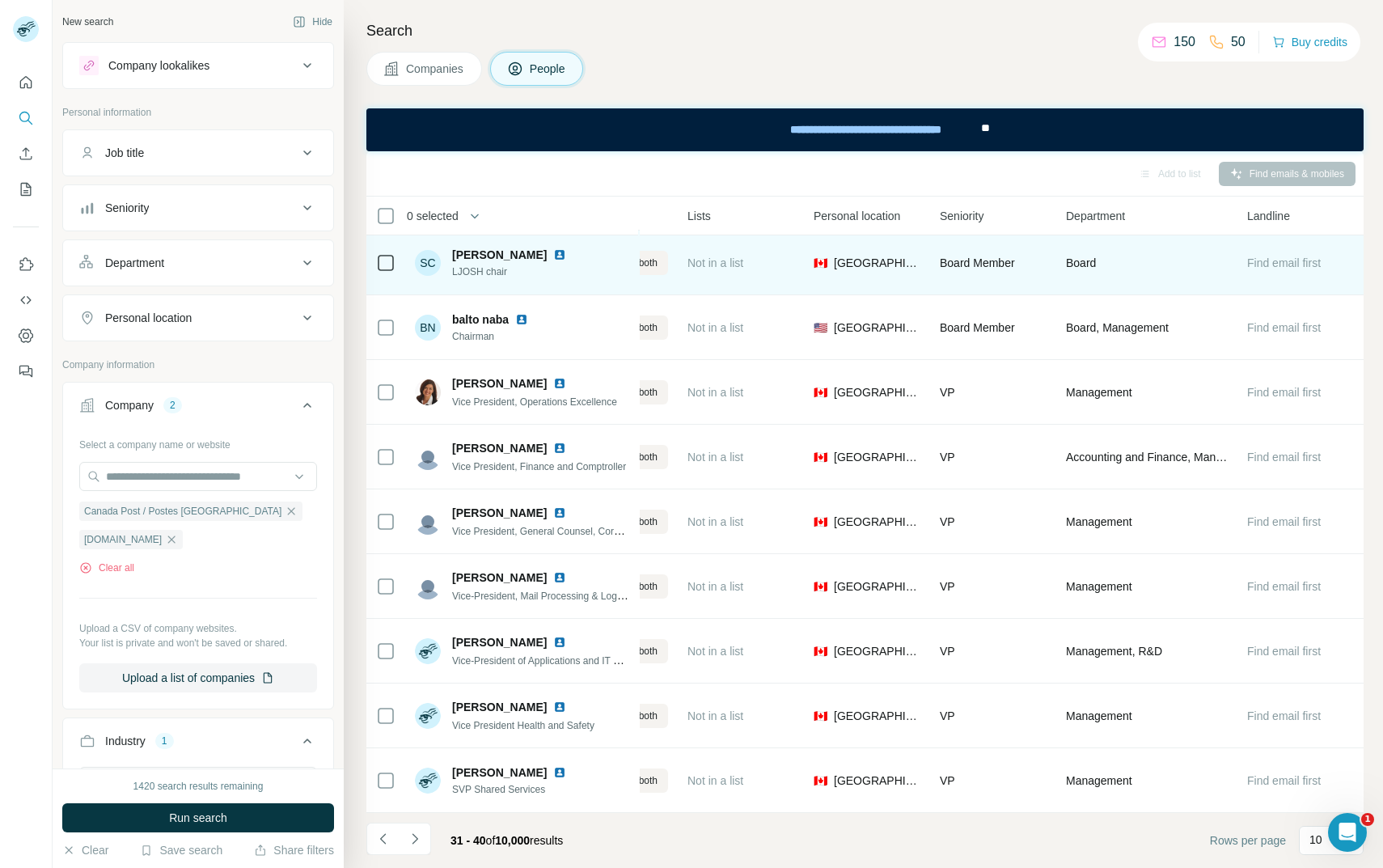
click at [513, 257] on span "Shawn Clement" at bounding box center [499, 254] width 94 height 17
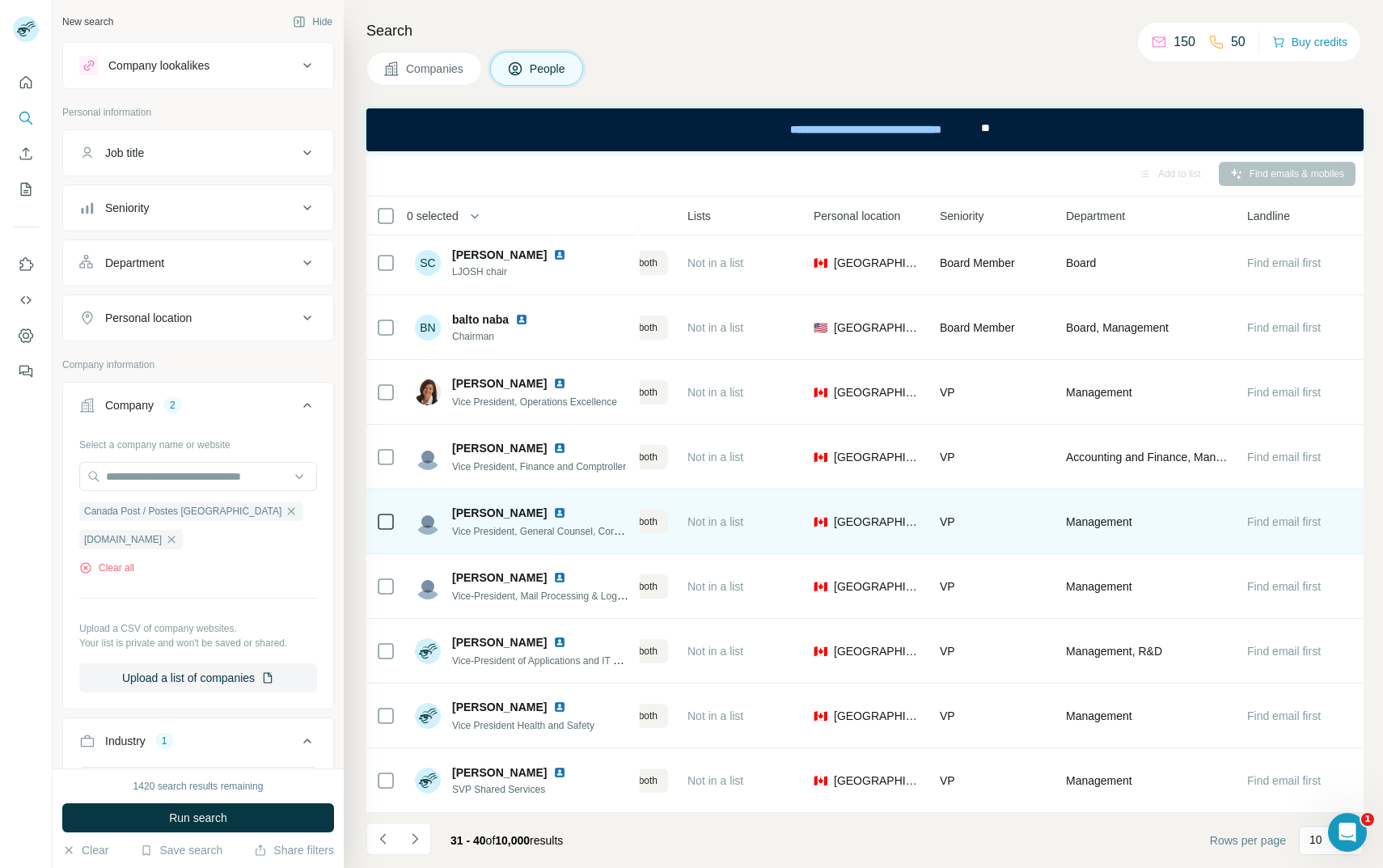
click at [555, 510] on img at bounding box center [559, 512] width 13 height 13
